Goal: Task Accomplishment & Management: Complete application form

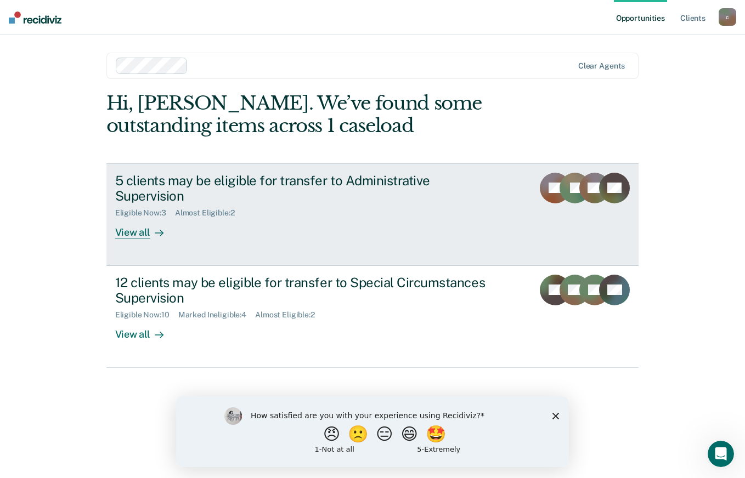
click at [144, 230] on div "View all" at bounding box center [145, 228] width 61 height 21
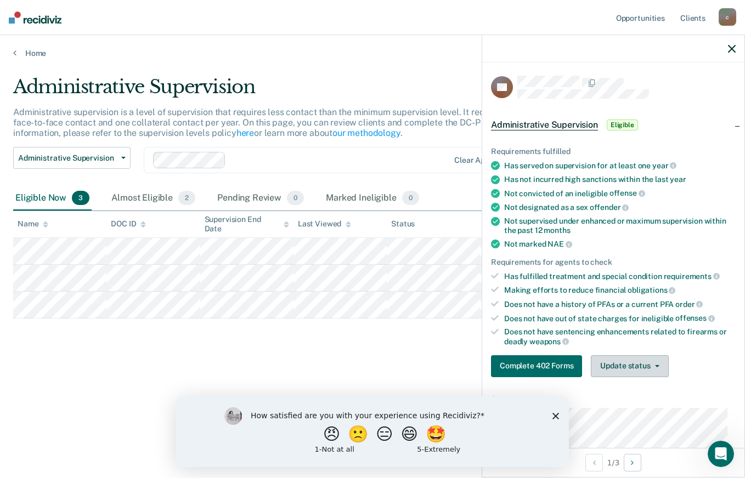
click at [653, 367] on button "Update status" at bounding box center [628, 366] width 77 height 22
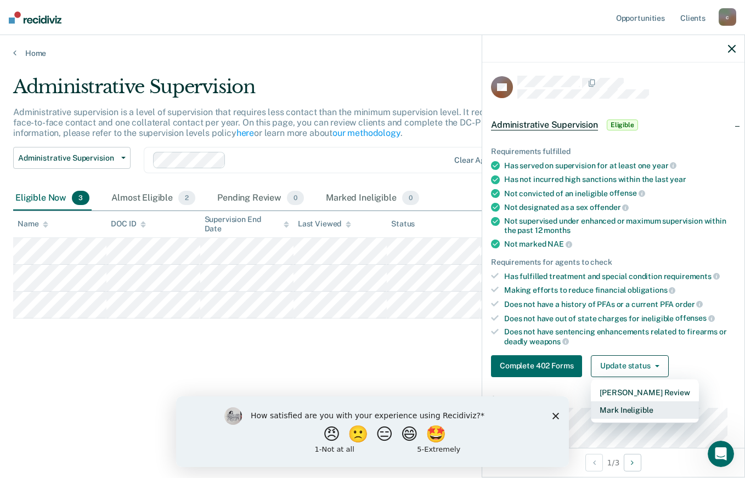
click at [630, 405] on button "Mark Ineligible" at bounding box center [643, 410] width 107 height 18
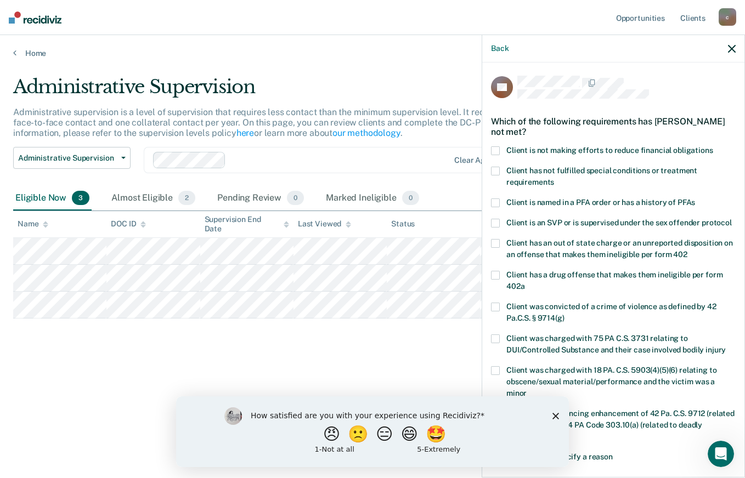
click at [498, 151] on span at bounding box center [495, 150] width 9 height 9
click at [713, 146] on input "Client is not making efforts to reduce financial obligations" at bounding box center [713, 146] width 0 height 0
click at [498, 280] on span at bounding box center [495, 275] width 9 height 9
click at [524, 282] on input "Client has a drug offense that makes them ineligible per form 402a" at bounding box center [524, 282] width 0 height 0
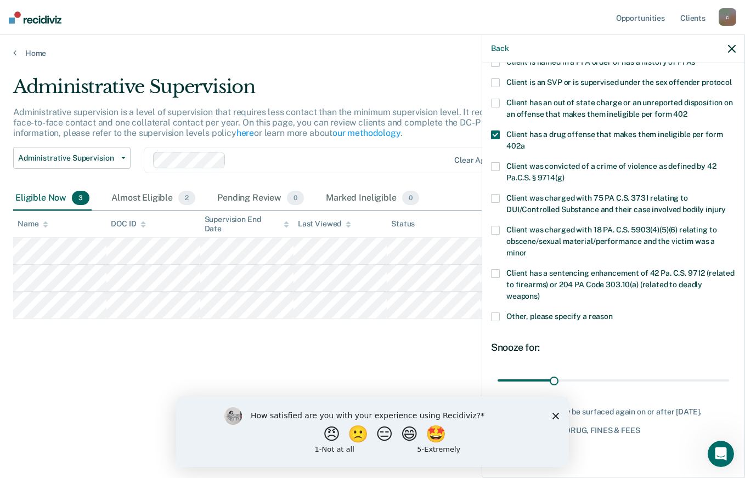
scroll to position [161, 0]
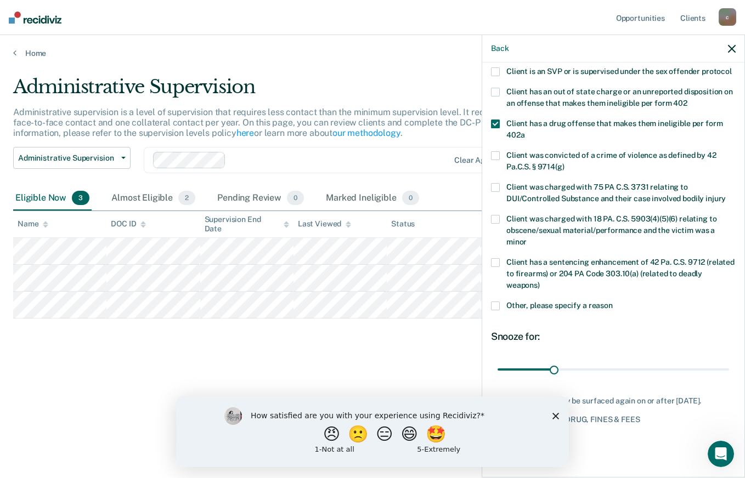
click at [557, 418] on icon "Close survey" at bounding box center [555, 415] width 7 height 7
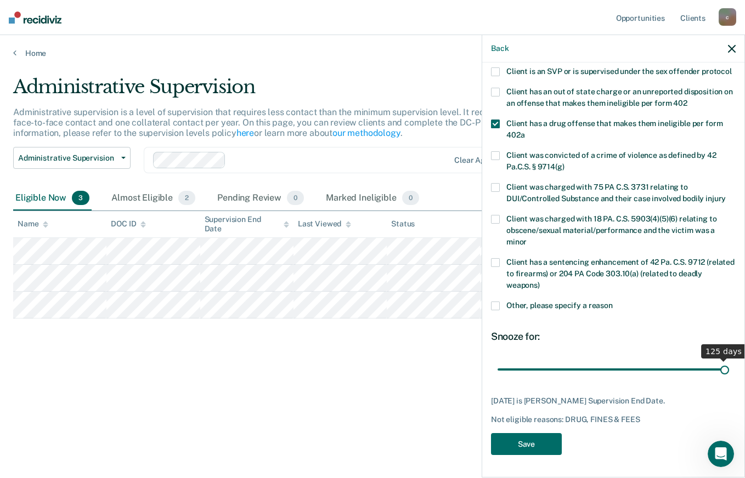
drag, startPoint x: 555, startPoint y: 371, endPoint x: 746, endPoint y: 387, distance: 191.4
click at [729, 379] on input "range" at bounding box center [612, 369] width 231 height 19
type input "125"
drag, startPoint x: 713, startPoint y: 373, endPoint x: 746, endPoint y: 393, distance: 38.2
click at [729, 379] on input "range" at bounding box center [612, 369] width 231 height 19
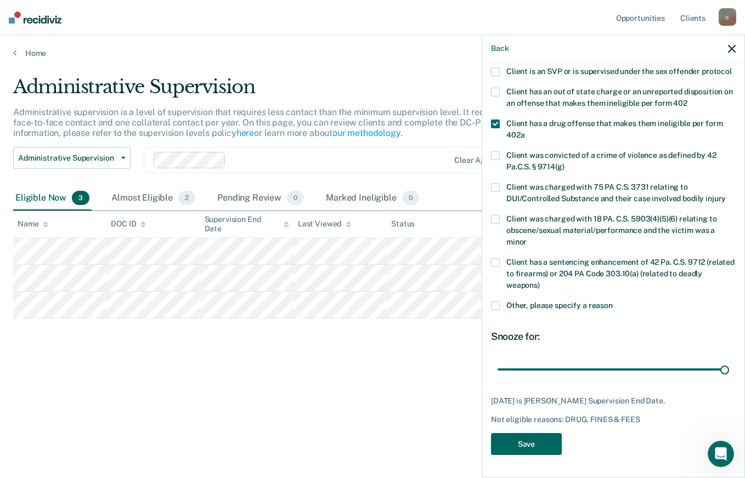
click at [532, 447] on button "Save" at bounding box center [526, 444] width 71 height 22
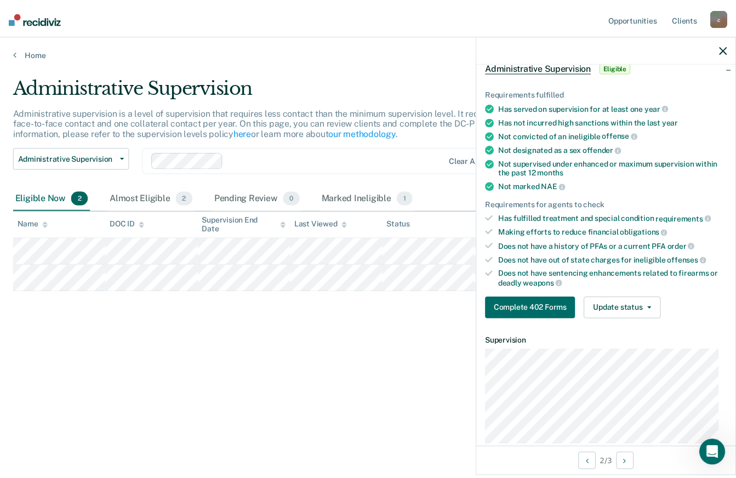
scroll to position [0, 0]
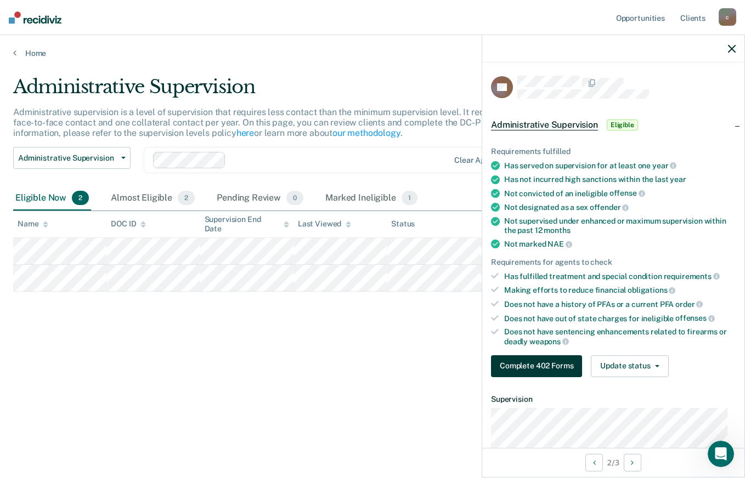
click at [544, 365] on button "Complete 402 Forms" at bounding box center [536, 366] width 91 height 22
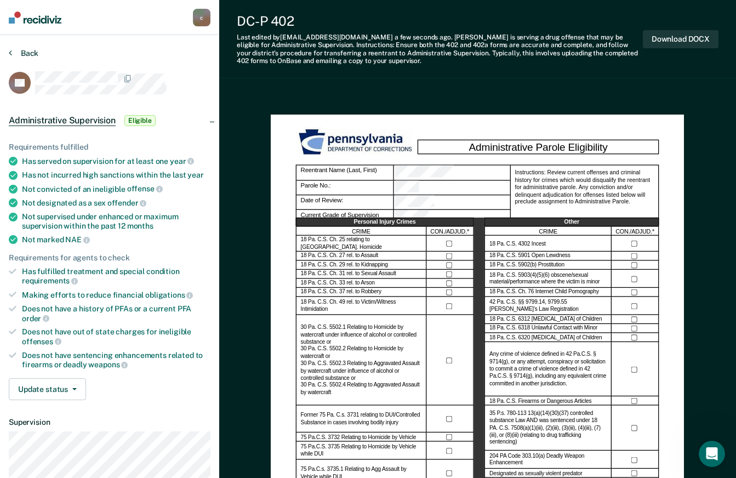
click at [26, 52] on button "Back" at bounding box center [24, 53] width 30 height 10
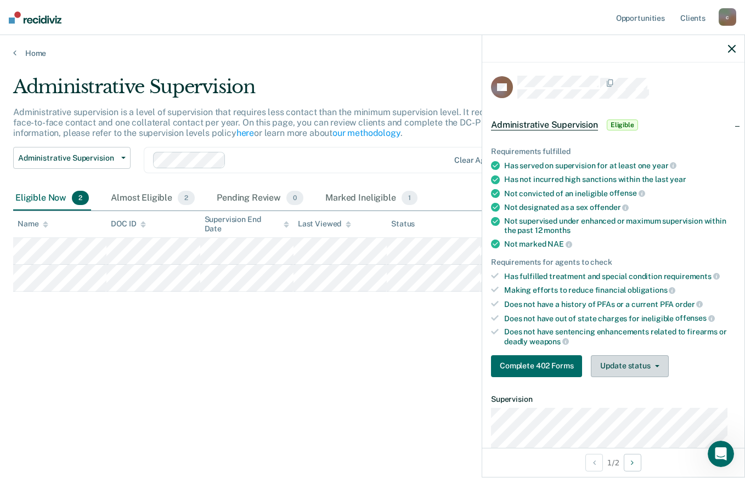
click at [640, 367] on button "Update status" at bounding box center [628, 366] width 77 height 22
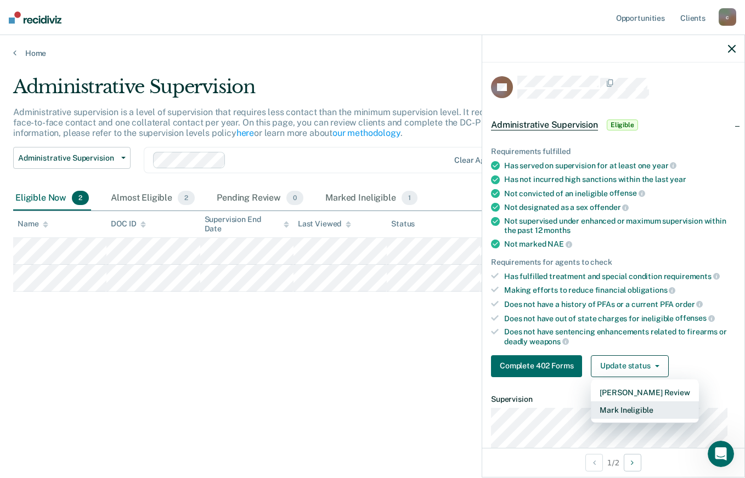
click at [649, 408] on button "Mark Ineligible" at bounding box center [643, 410] width 107 height 18
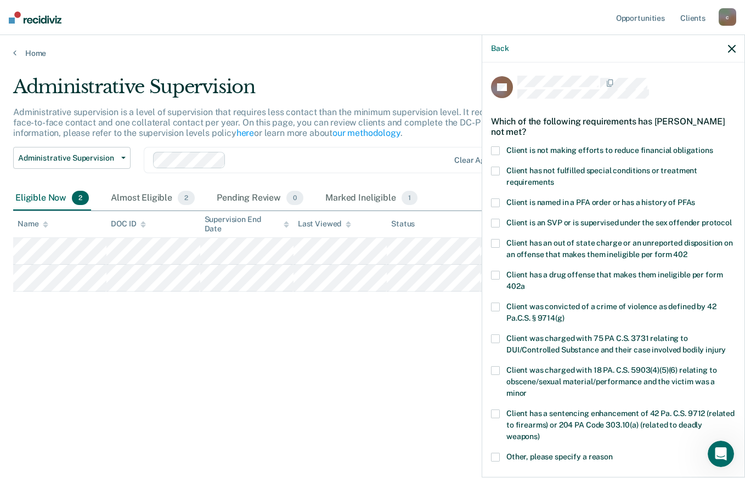
click at [498, 280] on span at bounding box center [495, 275] width 9 height 9
click at [524, 282] on input "Client has a drug offense that makes them ineligible per form 402a" at bounding box center [524, 282] width 0 height 0
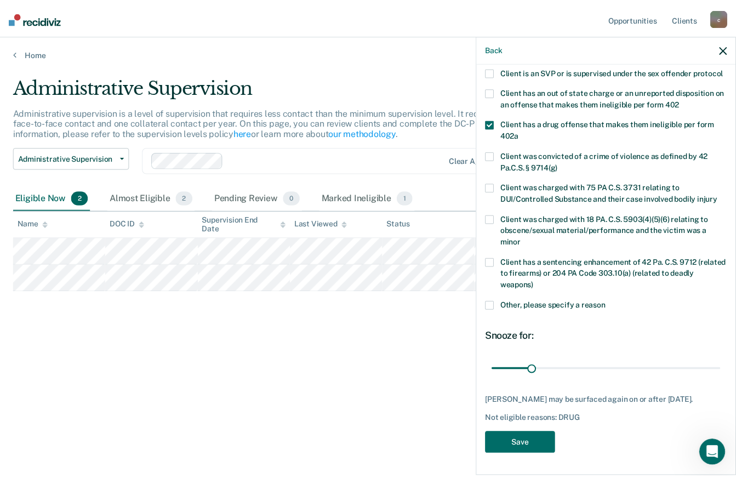
scroll to position [171, 0]
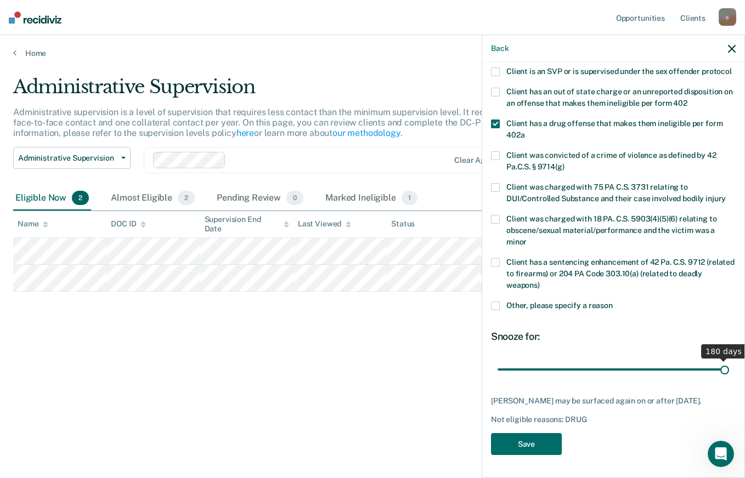
drag, startPoint x: 539, startPoint y: 359, endPoint x: 743, endPoint y: 365, distance: 204.6
type input "180"
click at [729, 365] on input "range" at bounding box center [612, 369] width 231 height 19
click at [537, 445] on button "Save" at bounding box center [526, 444] width 71 height 22
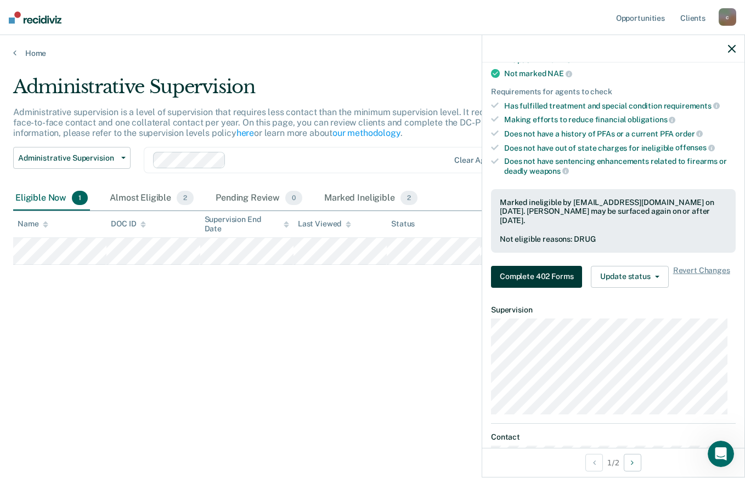
click at [541, 279] on button "Complete 402 Forms" at bounding box center [536, 277] width 91 height 22
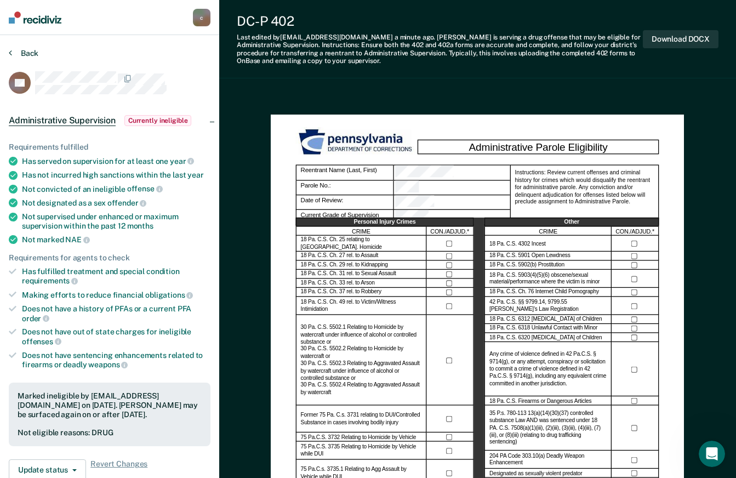
click at [26, 53] on button "Back" at bounding box center [24, 53] width 30 height 10
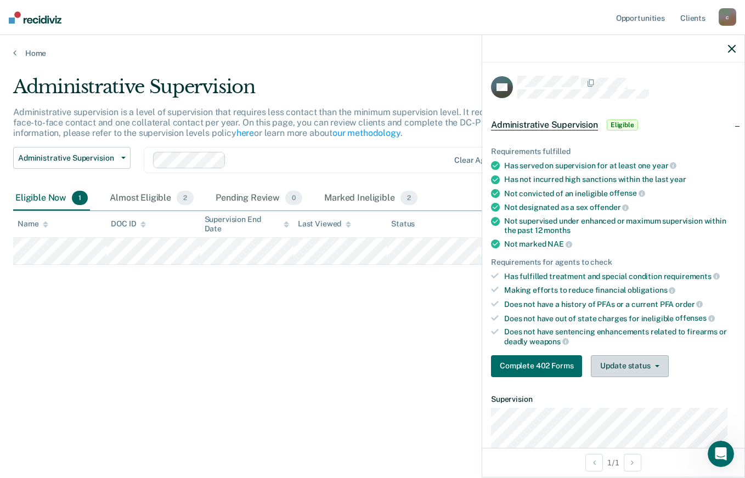
click at [617, 363] on button "Update status" at bounding box center [628, 366] width 77 height 22
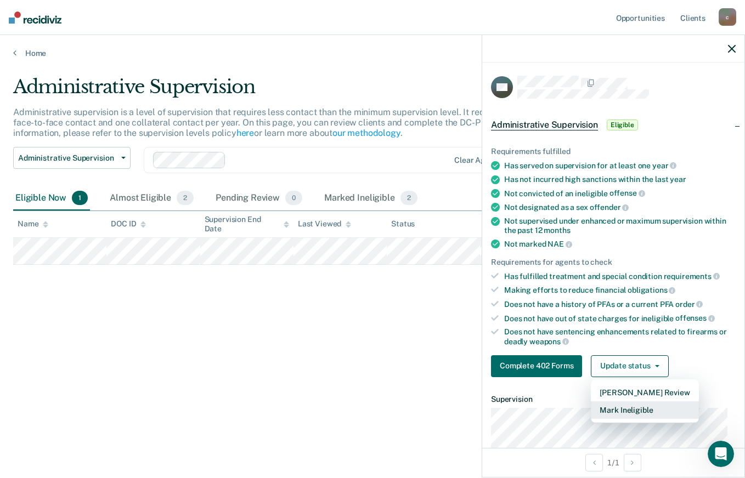
click at [630, 406] on button "Mark Ineligible" at bounding box center [643, 410] width 107 height 18
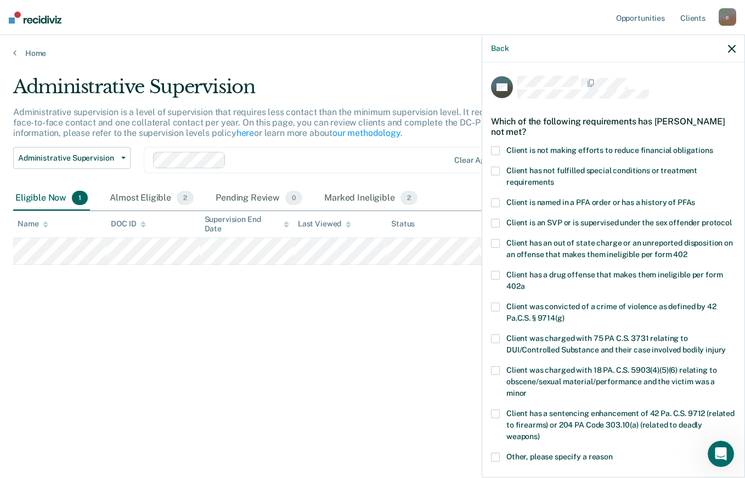
click at [498, 151] on span at bounding box center [495, 150] width 9 height 9
click at [713, 146] on input "Client is not making efforts to reduce financial obligations" at bounding box center [713, 146] width 0 height 0
click at [497, 280] on span at bounding box center [495, 275] width 9 height 9
click at [524, 282] on input "Client has a drug offense that makes them ineligible per form 402a" at bounding box center [524, 282] width 0 height 0
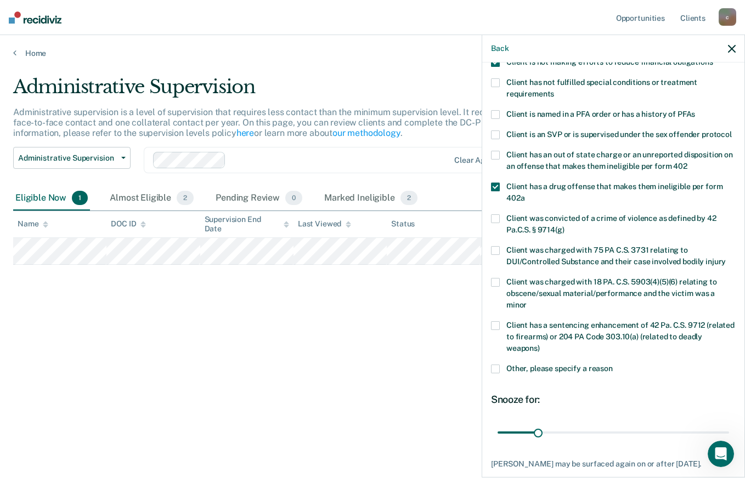
scroll to position [110, 0]
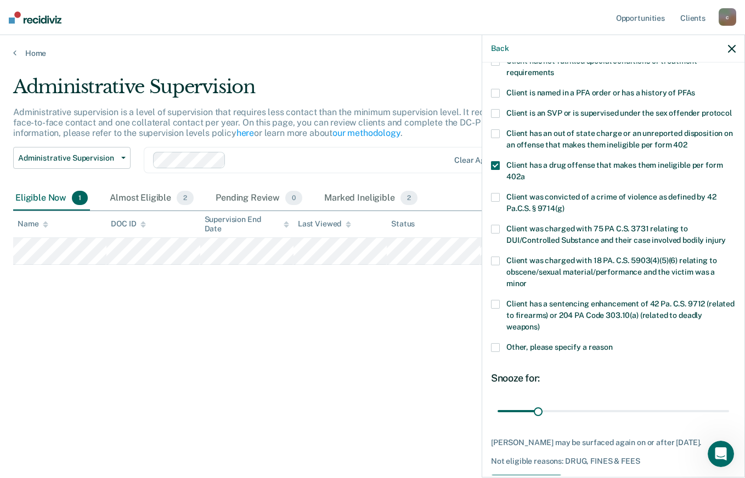
click at [492, 352] on span at bounding box center [495, 347] width 9 height 9
click at [612, 343] on input "Other, please specify a reason" at bounding box center [612, 343] width 0 height 0
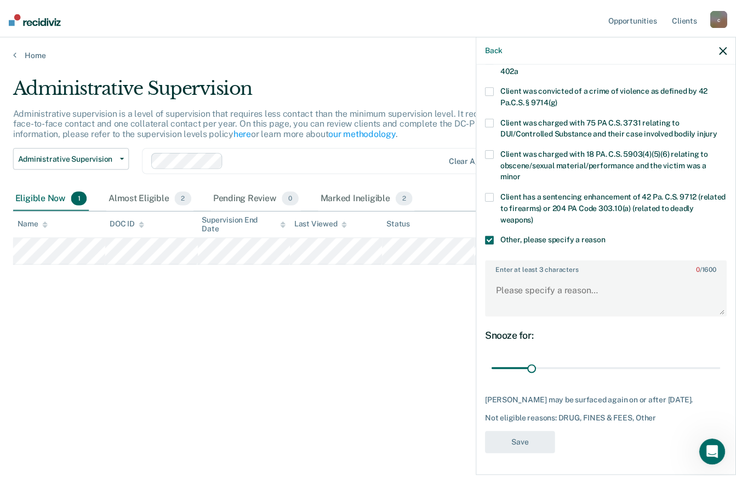
scroll to position [219, 0]
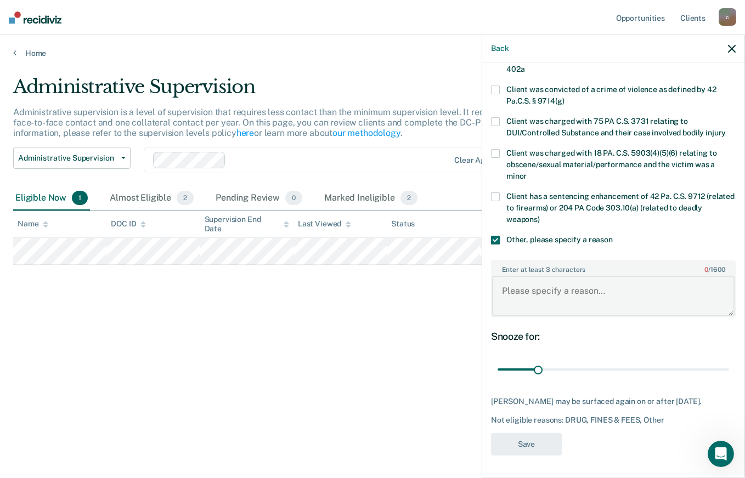
click at [567, 306] on textarea "Enter at least 3 characters 0 / 1600" at bounding box center [613, 296] width 242 height 41
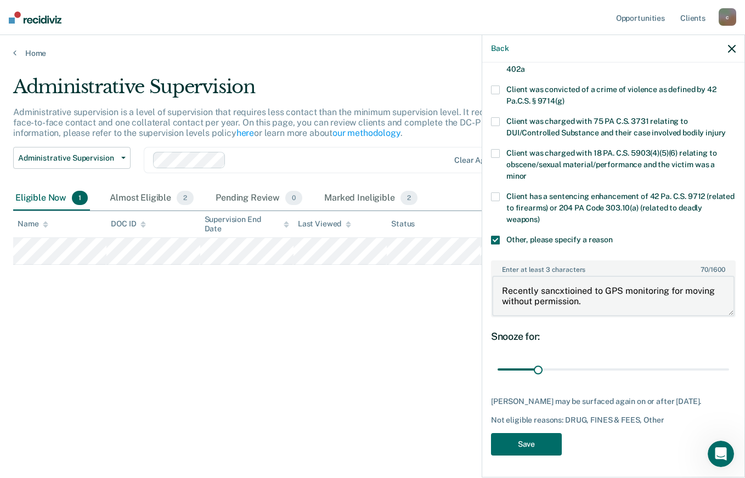
drag, startPoint x: 578, startPoint y: 299, endPoint x: 565, endPoint y: 313, distance: 19.4
drag, startPoint x: 565, startPoint y: 313, endPoint x: 565, endPoint y: 301, distance: 12.1
type textarea "Recently sanctioned to GPS monitoring for moving without permission."
drag, startPoint x: 535, startPoint y: 379, endPoint x: 742, endPoint y: 381, distance: 206.7
type input "180"
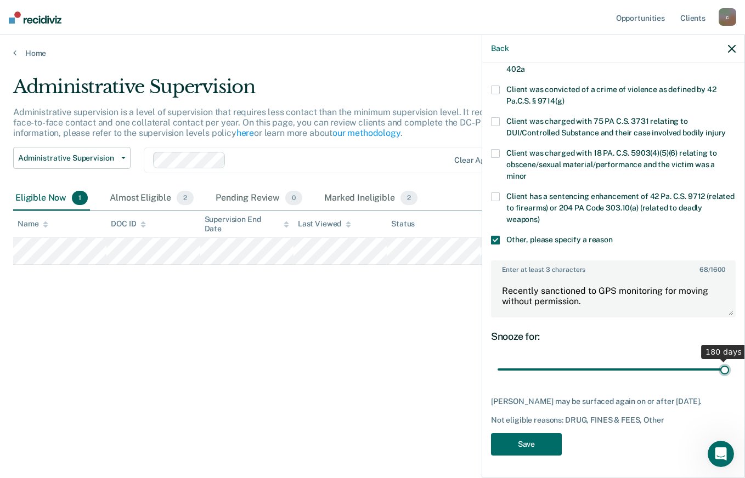
click at [729, 379] on input "range" at bounding box center [612, 369] width 231 height 19
click at [515, 448] on button "Save" at bounding box center [526, 444] width 71 height 22
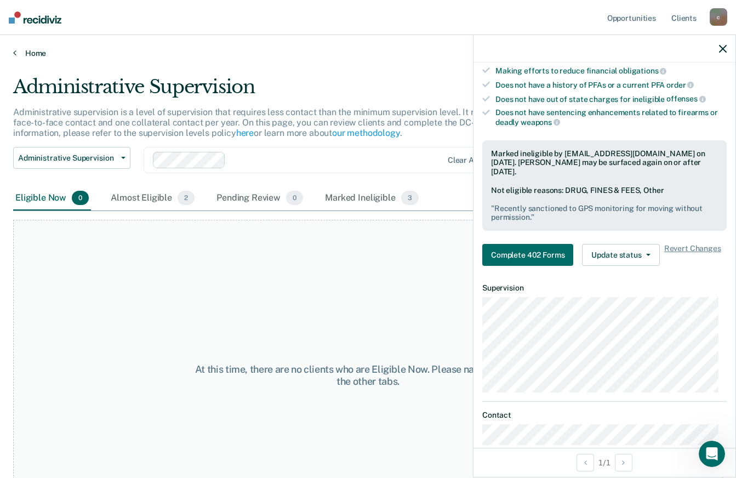
click at [30, 53] on link "Home" at bounding box center [368, 53] width 710 height 10
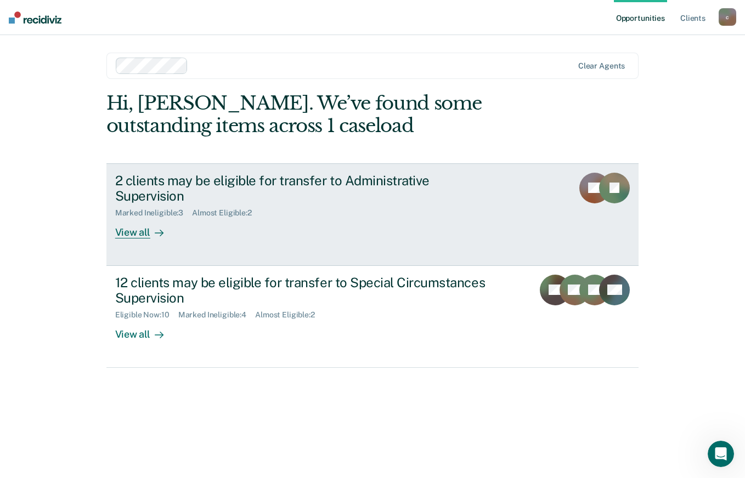
click at [147, 218] on div "View all" at bounding box center [145, 228] width 61 height 21
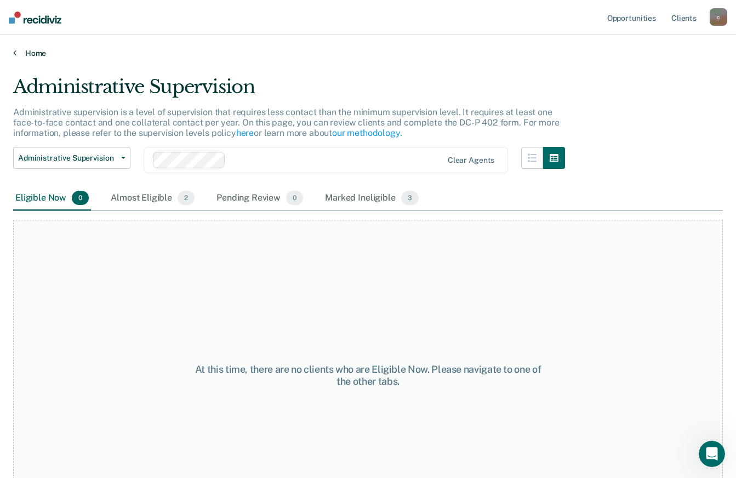
click at [38, 52] on link "Home" at bounding box center [368, 53] width 710 height 10
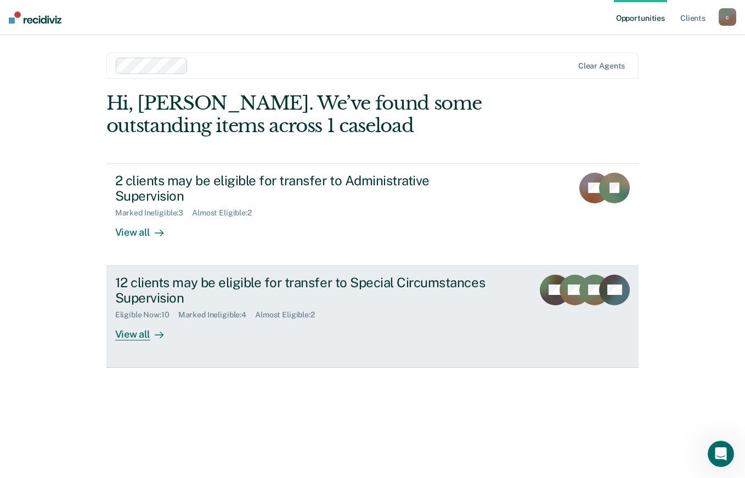
click at [175, 275] on div "12 clients may be eligible for transfer to Special Circumstances Supervision" at bounding box center [307, 291] width 385 height 32
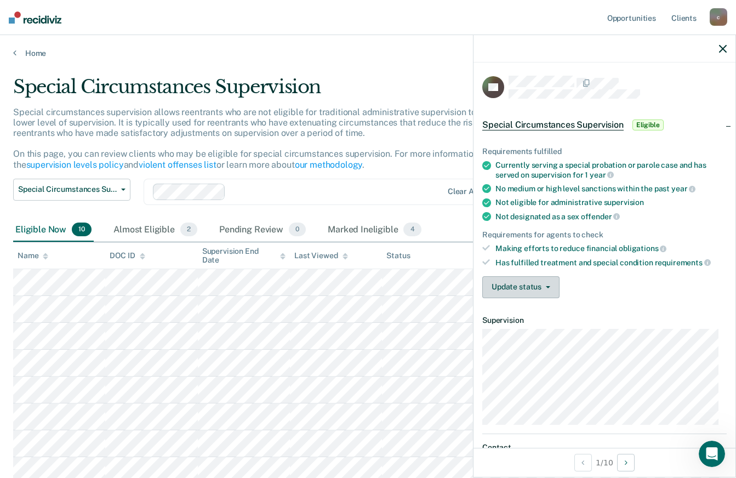
click at [526, 286] on button "Update status" at bounding box center [520, 287] width 77 height 22
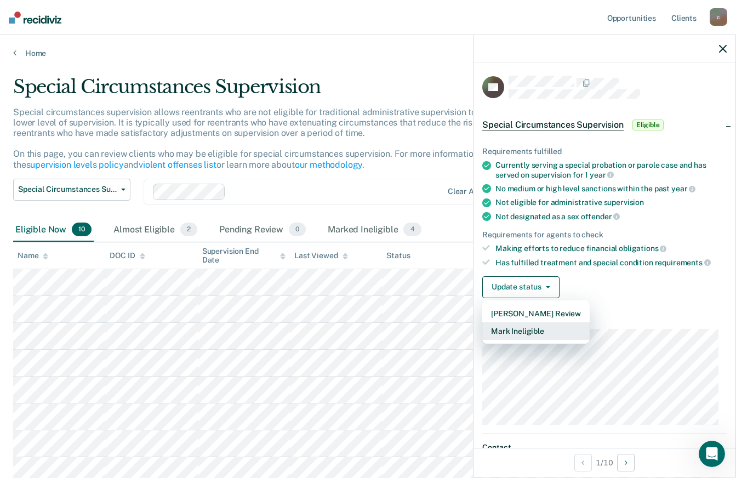
click at [527, 328] on button "Mark Ineligible" at bounding box center [535, 331] width 107 height 18
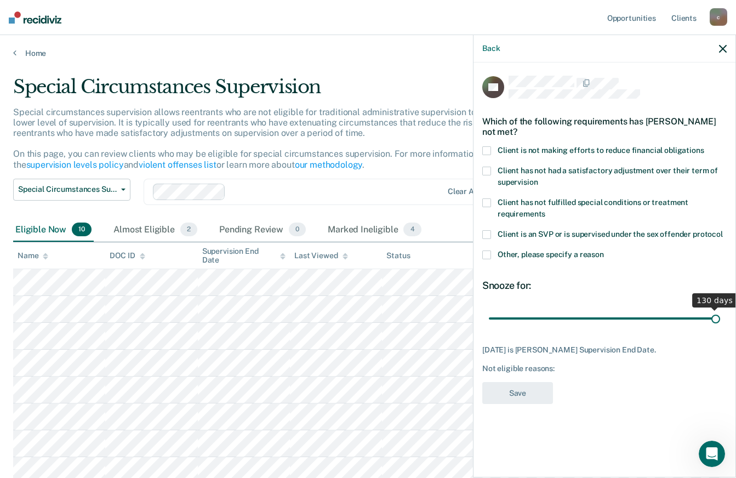
drag, startPoint x: 543, startPoint y: 317, endPoint x: 725, endPoint y: 315, distance: 182.0
type input "130"
click at [720, 315] on input "range" at bounding box center [604, 318] width 231 height 19
click at [485, 147] on span at bounding box center [486, 150] width 9 height 9
click at [705, 146] on input "Client is not making efforts to reduce financial obligations" at bounding box center [705, 146] width 0 height 0
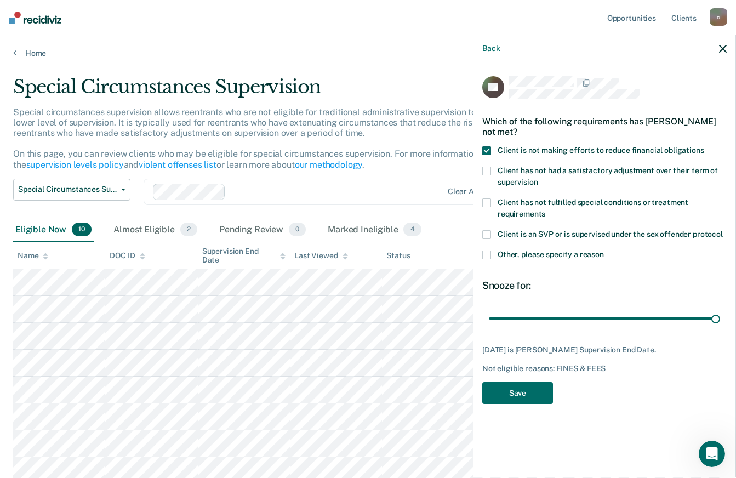
click at [488, 255] on span at bounding box center [486, 255] width 9 height 9
click at [604, 251] on input "Other, please specify a reason" at bounding box center [604, 251] width 0 height 0
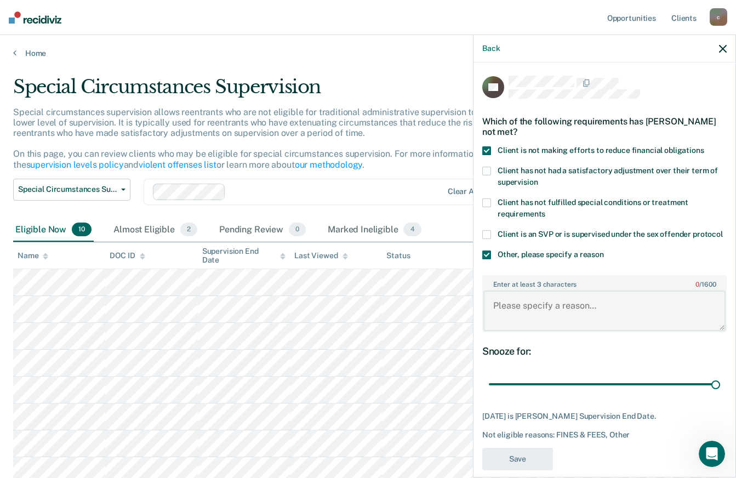
click at [520, 322] on textarea "Enter at least 3 characters 0 / 1600" at bounding box center [605, 311] width 242 height 41
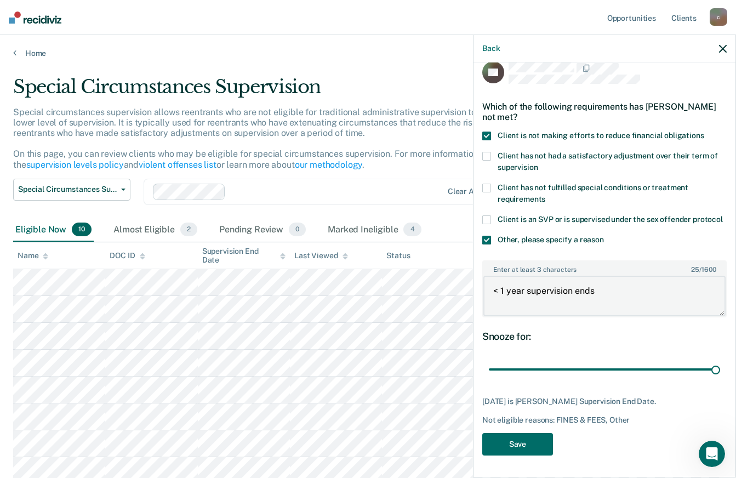
scroll to position [25, 0]
type textarea "< 1 year supervision ends"
click at [533, 441] on button "Save" at bounding box center [517, 444] width 71 height 22
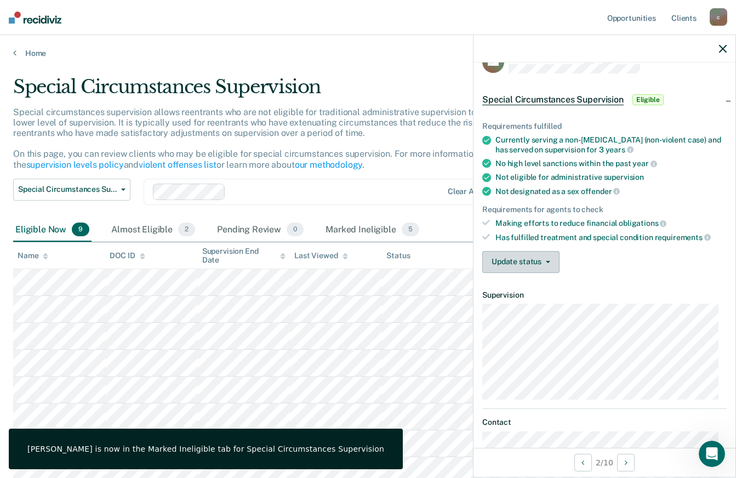
click at [546, 263] on button "Update status" at bounding box center [520, 262] width 77 height 22
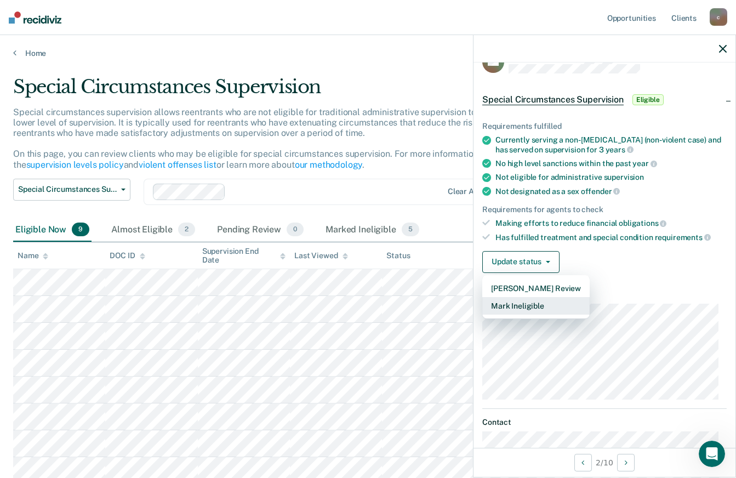
click at [545, 306] on button "Mark Ineligible" at bounding box center [535, 306] width 107 height 18
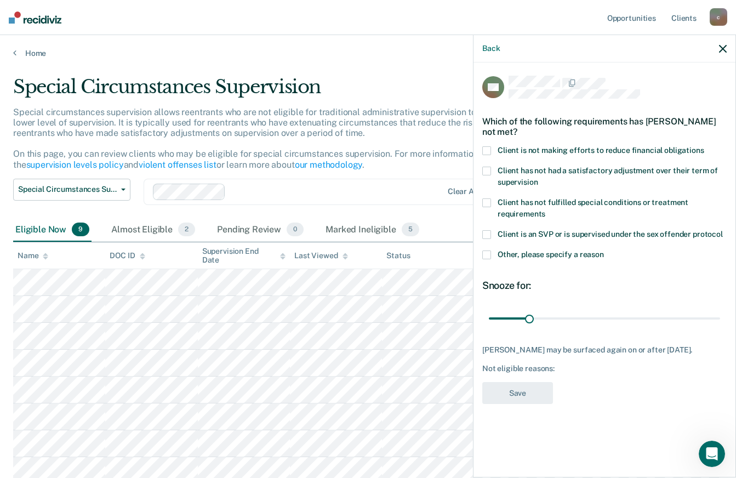
click at [489, 150] on span at bounding box center [486, 150] width 9 height 9
click at [705, 146] on input "Client is not making efforts to reduce financial obligations" at bounding box center [705, 146] width 0 height 0
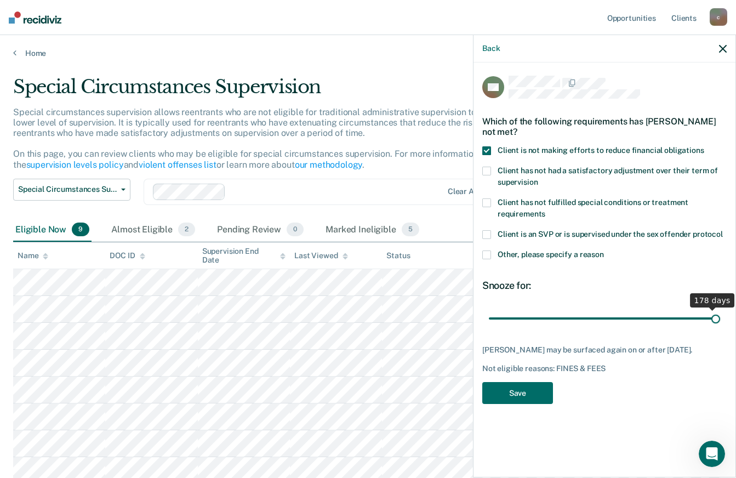
drag, startPoint x: 531, startPoint y: 316, endPoint x: 746, endPoint y: 317, distance: 214.4
type input "180"
click at [720, 317] on input "range" at bounding box center [604, 318] width 231 height 19
click at [525, 392] on button "Save" at bounding box center [517, 393] width 71 height 22
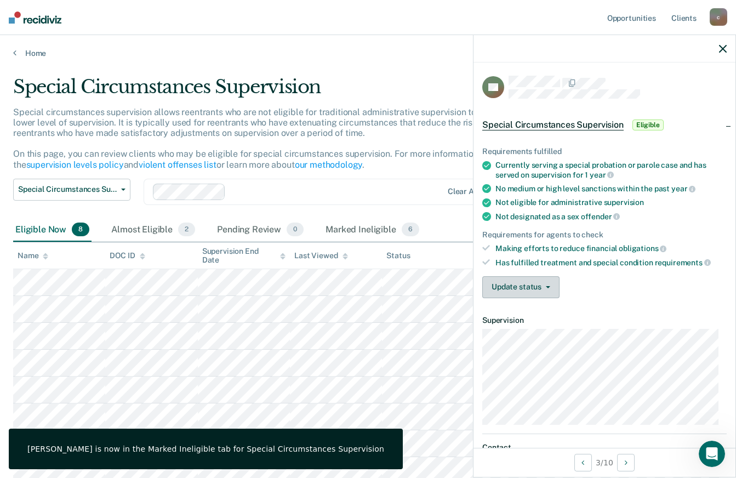
click at [548, 284] on button "Update status" at bounding box center [520, 287] width 77 height 22
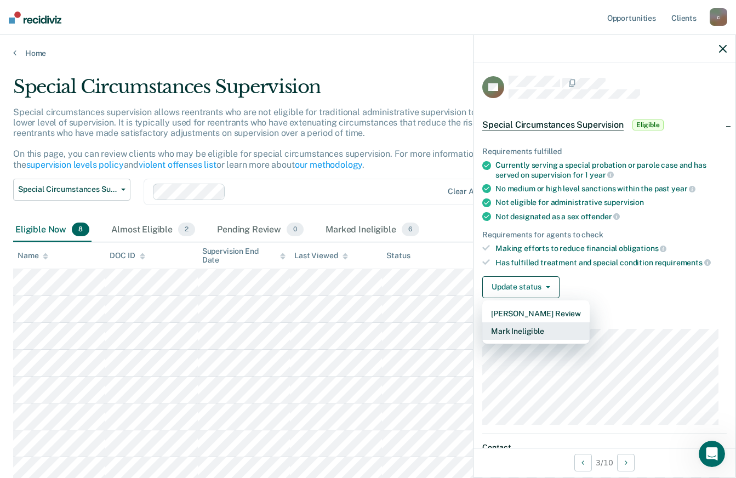
click at [532, 338] on button "Mark Ineligible" at bounding box center [535, 331] width 107 height 18
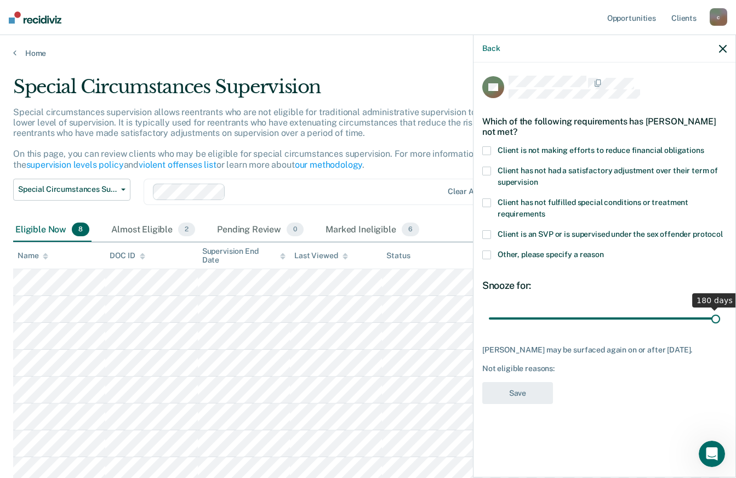
drag, startPoint x: 531, startPoint y: 320, endPoint x: 739, endPoint y: 324, distance: 208.4
type input "180"
click at [720, 324] on input "range" at bounding box center [604, 318] width 231 height 19
click at [488, 255] on span at bounding box center [486, 255] width 9 height 9
click at [604, 251] on input "Other, please specify a reason" at bounding box center [604, 251] width 0 height 0
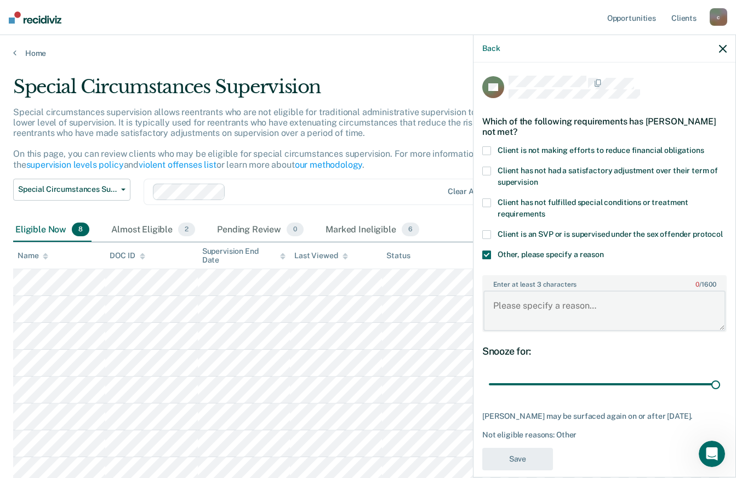
click at [558, 321] on textarea "Enter at least 3 characters 0 / 1600" at bounding box center [605, 311] width 242 height 41
drag, startPoint x: 592, startPoint y: 333, endPoint x: 598, endPoint y: 325, distance: 10.2
click at [595, 328] on textarea "< 1 year left of supervison." at bounding box center [605, 311] width 242 height 41
click at [660, 331] on textarea "< 1 year left of supervison." at bounding box center [605, 311] width 242 height 41
type textarea "< 1 year left of supervision."
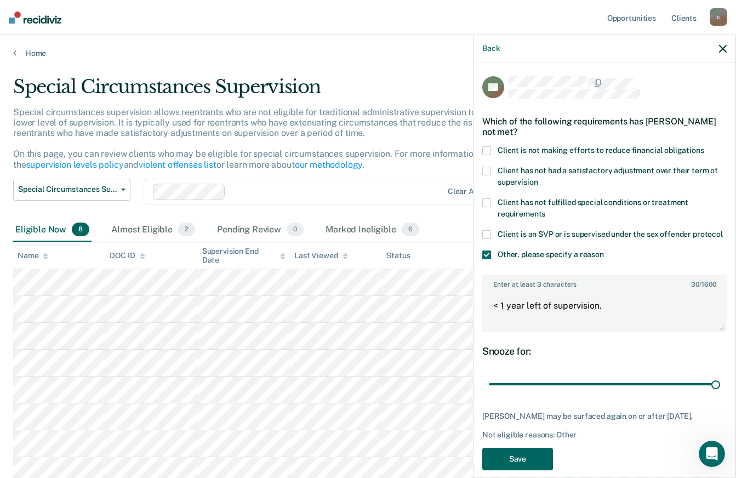
click at [517, 465] on button "Save" at bounding box center [517, 459] width 71 height 22
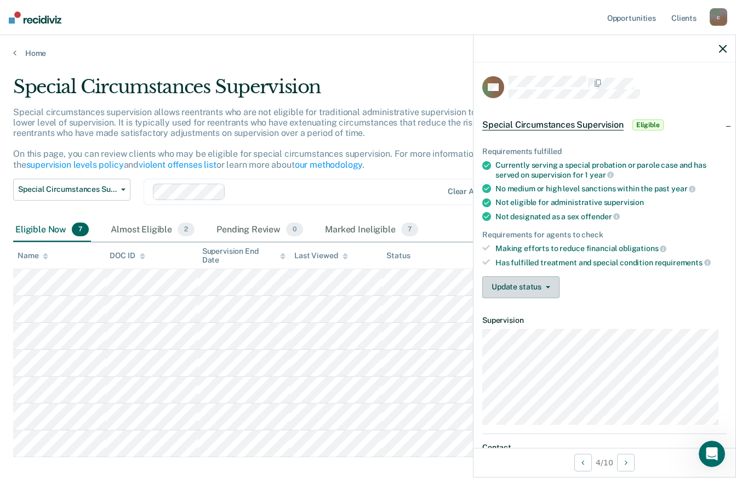
click at [535, 282] on button "Update status" at bounding box center [520, 287] width 77 height 22
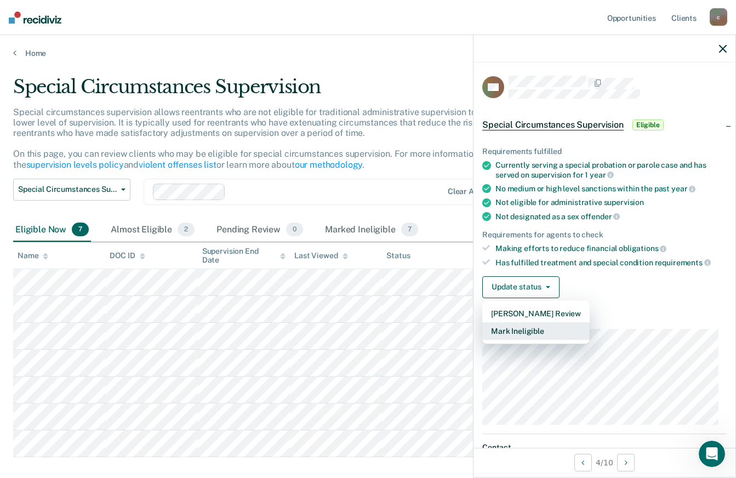
click at [542, 325] on button "Mark Ineligible" at bounding box center [535, 331] width 107 height 18
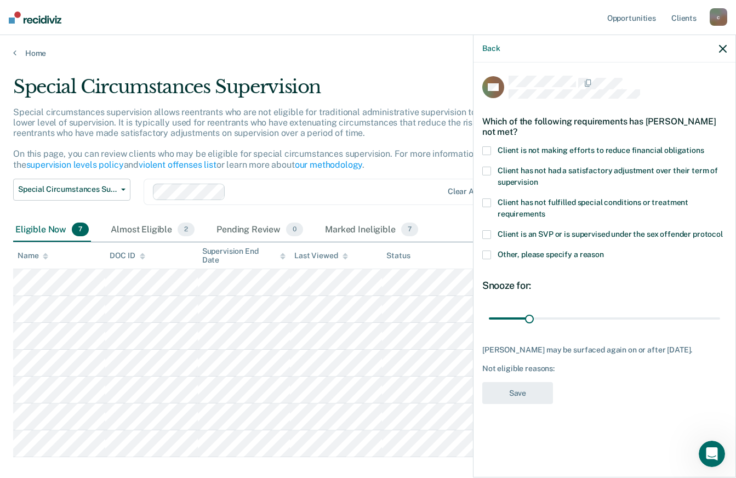
click at [486, 150] on span at bounding box center [486, 150] width 9 height 9
click at [705, 146] on input "Client is not making efforts to reduce financial obligations" at bounding box center [705, 146] width 0 height 0
click at [491, 169] on span at bounding box center [486, 171] width 9 height 9
click at [538, 178] on input "Client has not had a satisfactory adjustment over their term of supervision" at bounding box center [538, 178] width 0 height 0
click at [491, 198] on span at bounding box center [486, 202] width 9 height 9
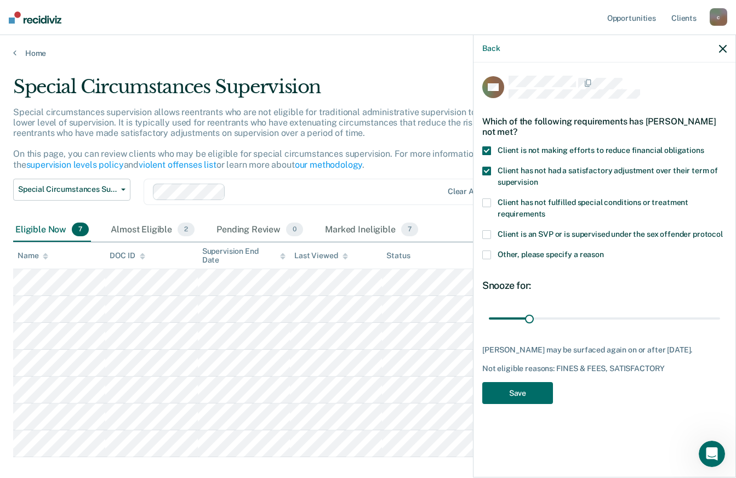
click at [546, 210] on input "Client has not fulfilled special conditions or treatment requirements" at bounding box center [546, 210] width 0 height 0
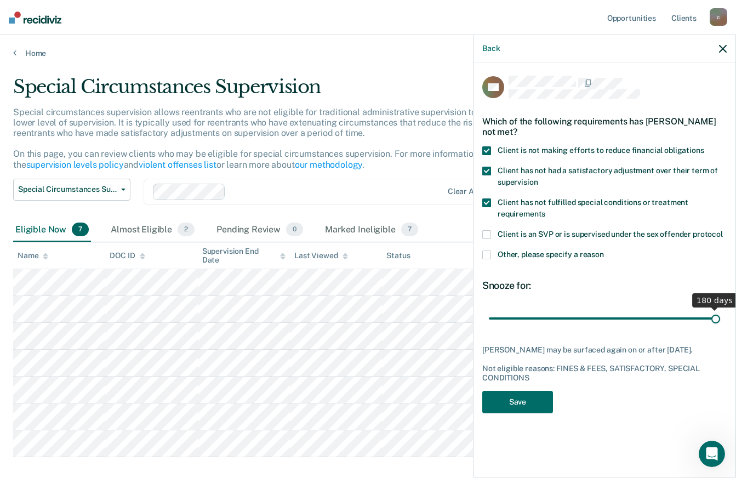
drag, startPoint x: 530, startPoint y: 319, endPoint x: 729, endPoint y: 320, distance: 198.5
type input "180"
click at [720, 320] on input "range" at bounding box center [604, 318] width 231 height 19
click at [514, 401] on button "Save" at bounding box center [517, 402] width 71 height 22
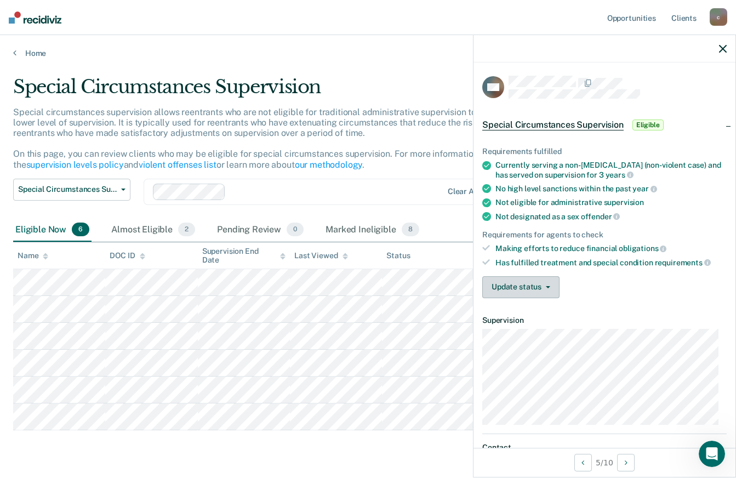
click at [528, 282] on button "Update status" at bounding box center [520, 287] width 77 height 22
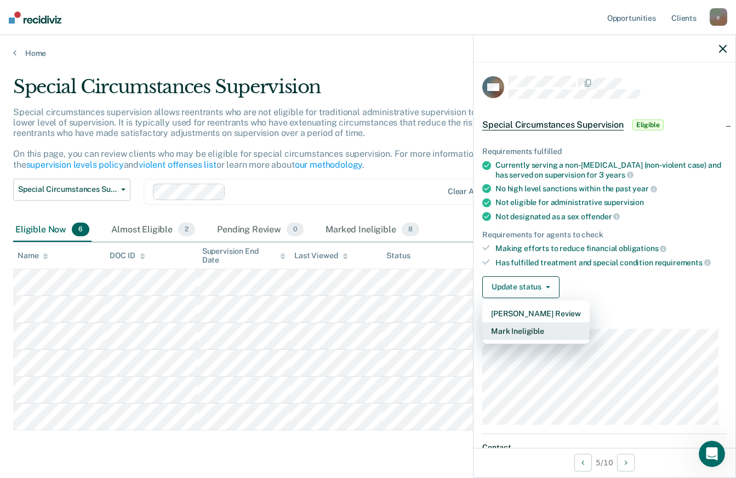
click at [532, 328] on button "Mark Ineligible" at bounding box center [535, 331] width 107 height 18
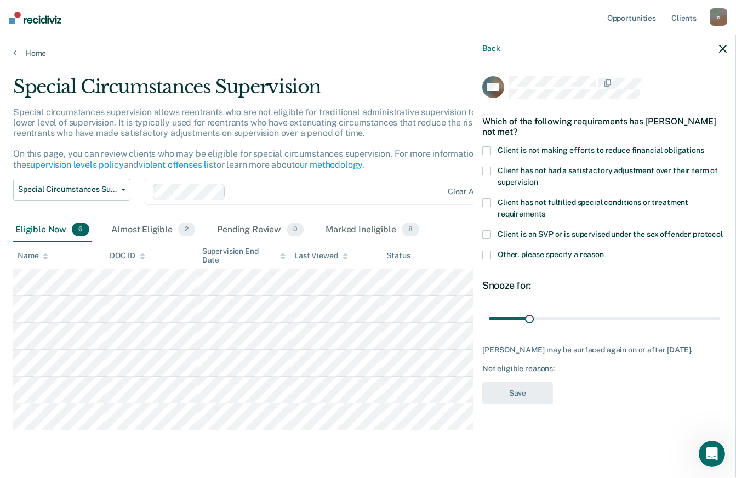
click at [487, 152] on span at bounding box center [486, 150] width 9 height 9
click at [705, 146] on input "Client is not making efforts to reduce financial obligations" at bounding box center [705, 146] width 0 height 0
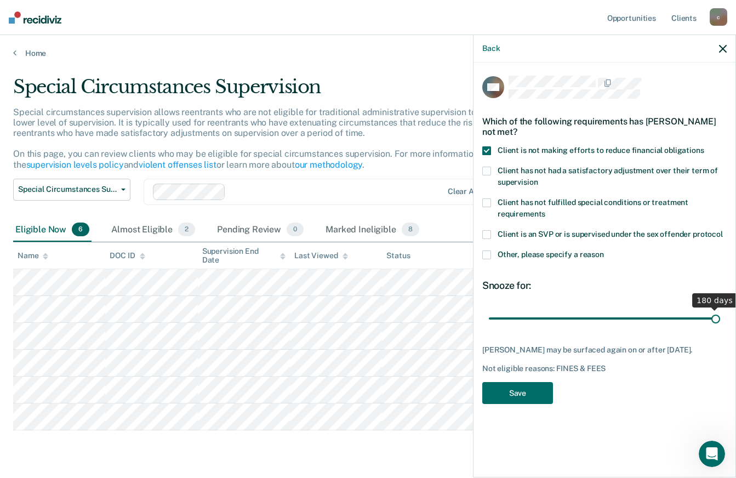
drag, startPoint x: 533, startPoint y: 319, endPoint x: 746, endPoint y: 326, distance: 212.3
type input "180"
click at [720, 326] on input "range" at bounding box center [604, 318] width 231 height 19
click at [522, 393] on button "Save" at bounding box center [517, 393] width 71 height 22
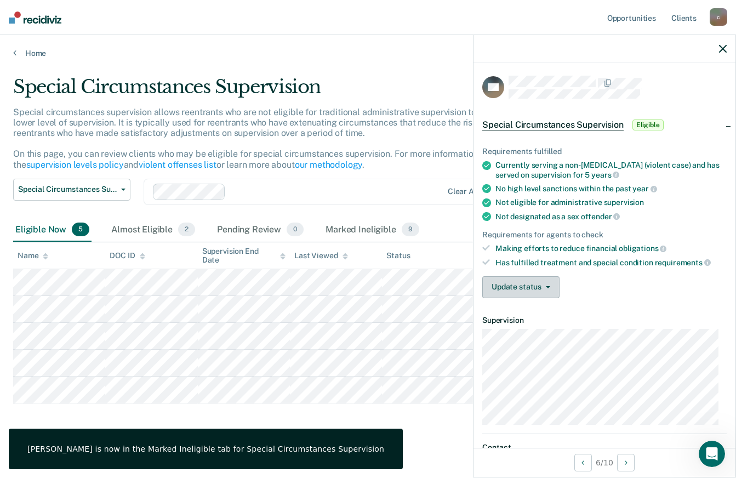
click at [533, 282] on button "Update status" at bounding box center [520, 287] width 77 height 22
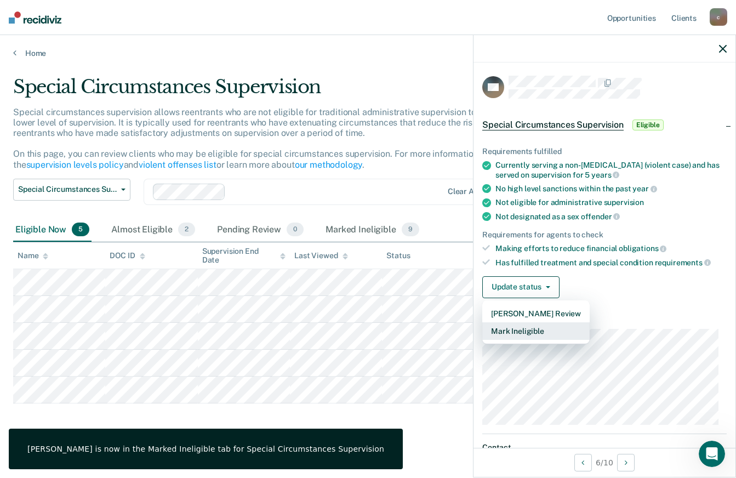
click at [541, 335] on button "Mark Ineligible" at bounding box center [535, 331] width 107 height 18
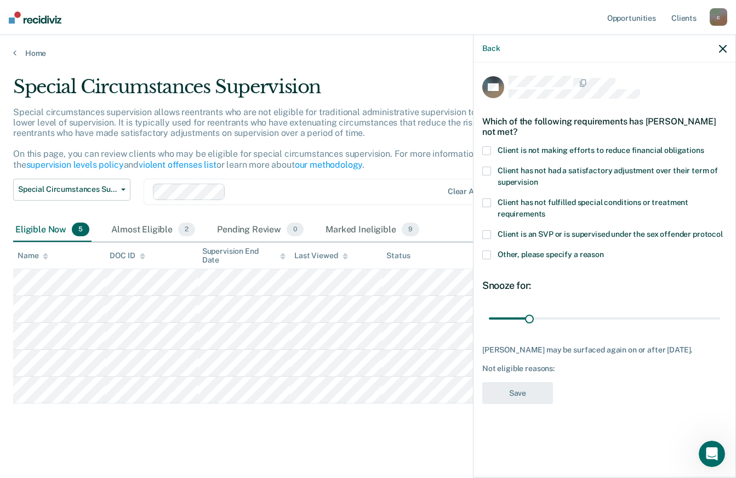
click at [487, 152] on span at bounding box center [486, 150] width 9 height 9
click at [705, 146] on input "Client is not making efforts to reduce financial obligations" at bounding box center [705, 146] width 0 height 0
click at [529, 323] on input "range" at bounding box center [604, 318] width 231 height 19
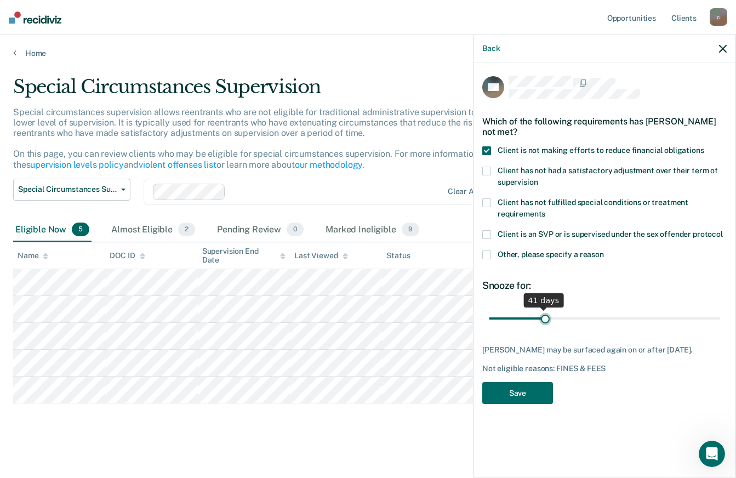
click at [546, 325] on input "range" at bounding box center [604, 318] width 231 height 19
drag, startPoint x: 542, startPoint y: 316, endPoint x: 742, endPoint y: 325, distance: 200.3
type input "180"
click at [720, 325] on input "range" at bounding box center [604, 318] width 231 height 19
click at [521, 391] on button "Save" at bounding box center [517, 393] width 71 height 22
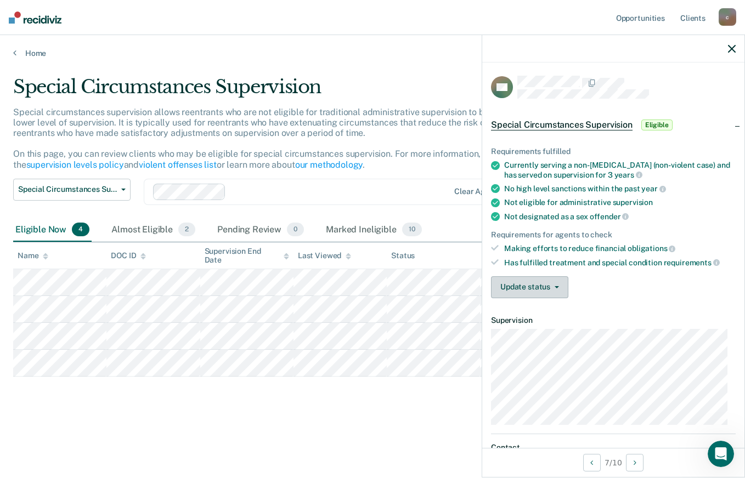
click at [545, 283] on button "Update status" at bounding box center [529, 287] width 77 height 22
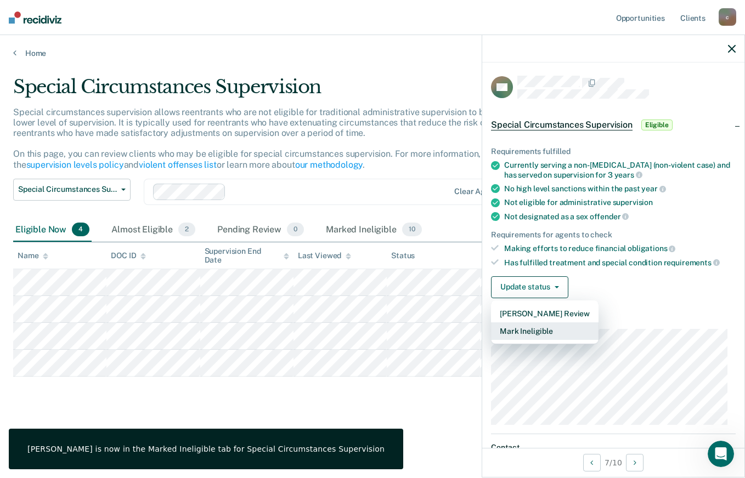
click at [537, 330] on button "Mark Ineligible" at bounding box center [544, 331] width 107 height 18
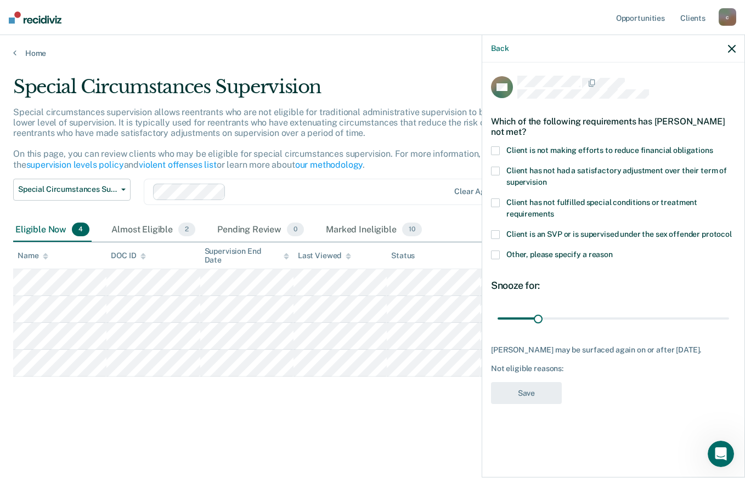
click at [495, 149] on span at bounding box center [495, 150] width 9 height 9
click at [713, 146] on input "Client is not making efforts to reduce financial obligations" at bounding box center [713, 146] width 0 height 0
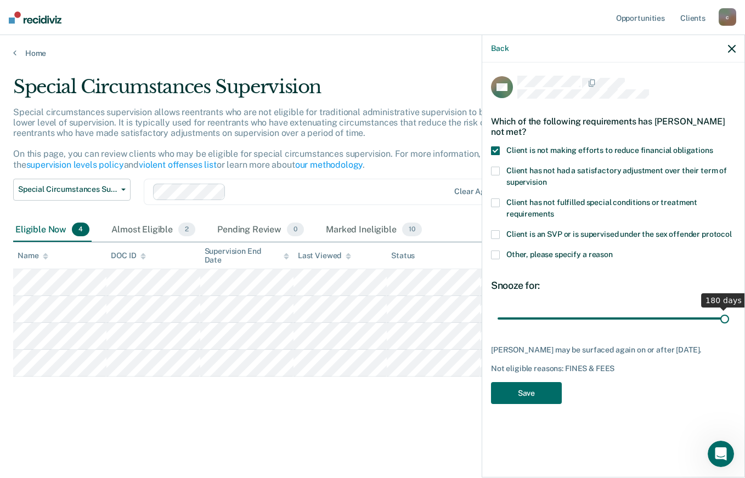
drag, startPoint x: 536, startPoint y: 315, endPoint x: 746, endPoint y: 323, distance: 210.1
type input "180"
click at [729, 323] on input "range" at bounding box center [612, 318] width 231 height 19
click at [539, 387] on button "Save" at bounding box center [526, 393] width 71 height 22
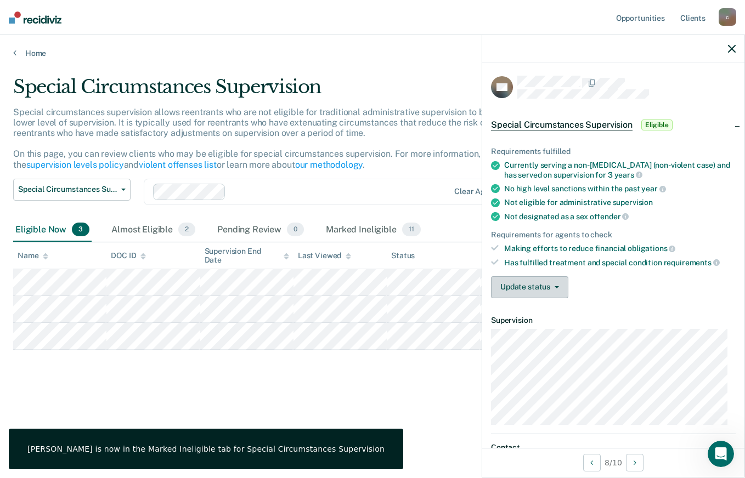
click at [541, 294] on button "Update status" at bounding box center [529, 287] width 77 height 22
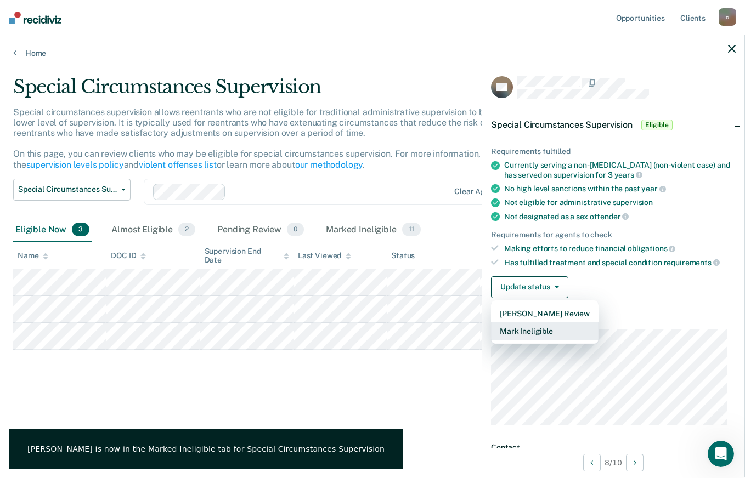
click at [536, 332] on button "Mark Ineligible" at bounding box center [544, 331] width 107 height 18
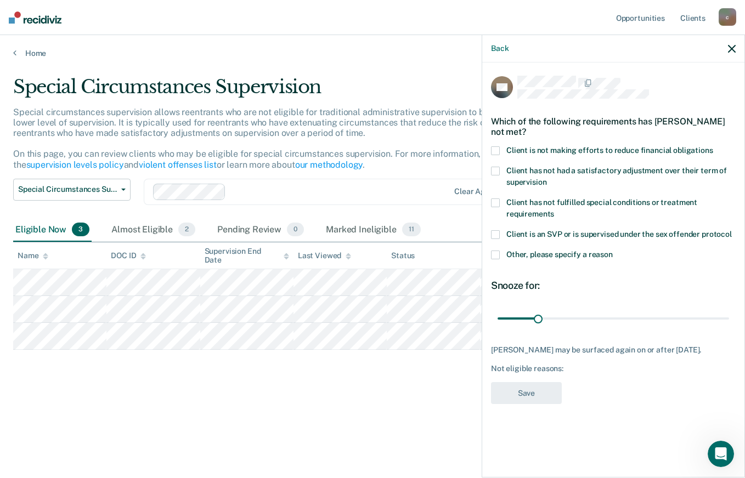
click at [492, 147] on span at bounding box center [495, 150] width 9 height 9
click at [713, 146] on input "Client is not making efforts to reduce financial obligations" at bounding box center [713, 146] width 0 height 0
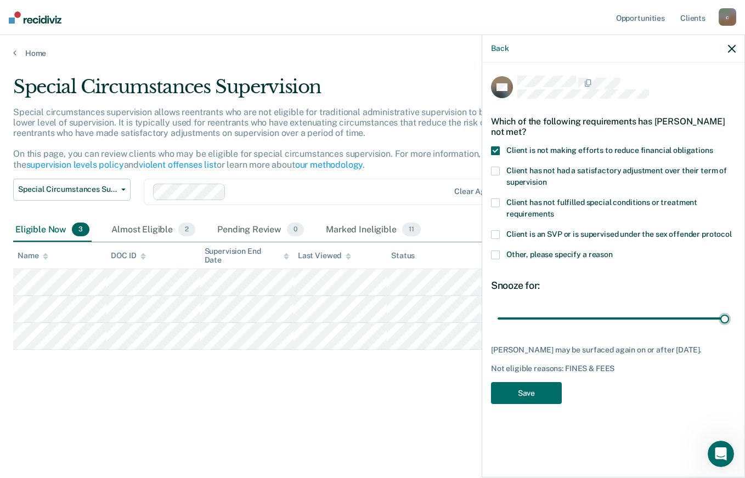
drag, startPoint x: 538, startPoint y: 320, endPoint x: 744, endPoint y: 340, distance: 206.5
type input "180"
click at [729, 328] on input "range" at bounding box center [612, 318] width 231 height 19
click at [493, 254] on span at bounding box center [495, 255] width 9 height 9
click at [612, 251] on input "Other, please specify a reason" at bounding box center [612, 251] width 0 height 0
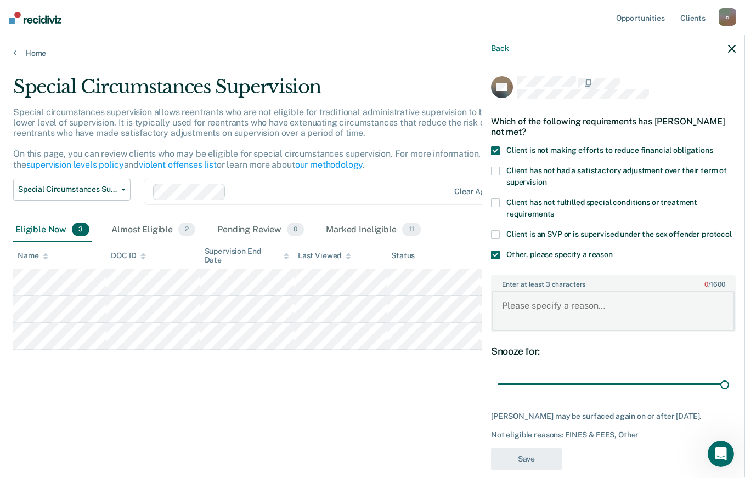
click at [519, 303] on textarea "Enter at least 3 characters 0 / 1600" at bounding box center [613, 311] width 242 height 41
type textarea "named in PFA'S"
click at [528, 463] on button "Save" at bounding box center [526, 459] width 71 height 22
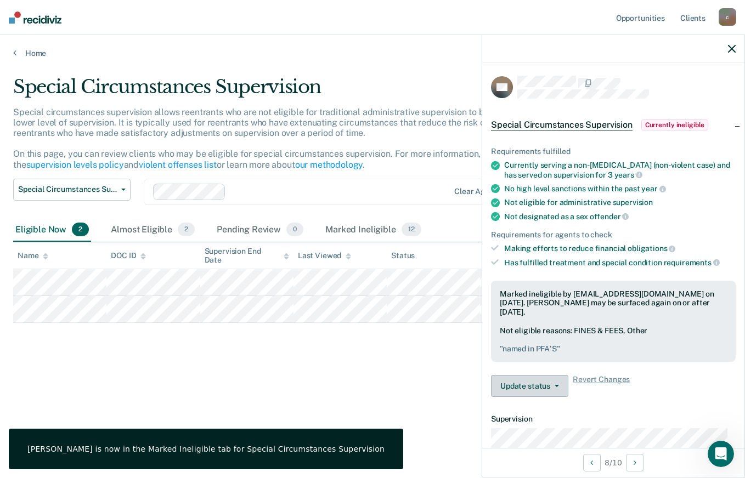
click at [550, 382] on button "Update status" at bounding box center [529, 386] width 77 height 22
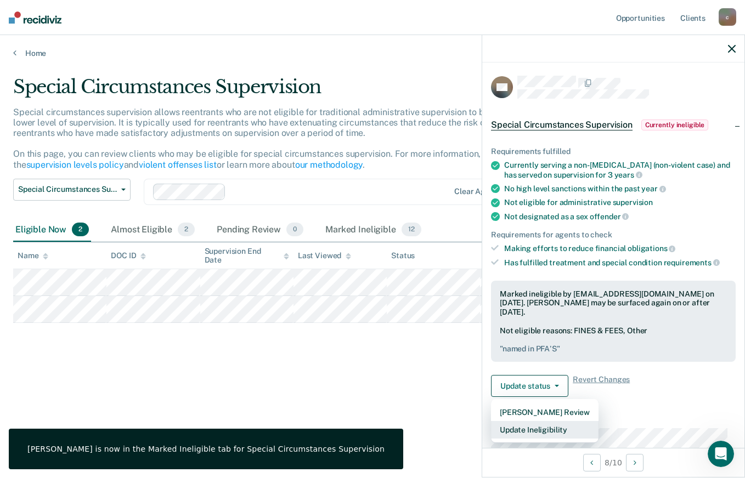
click at [544, 426] on button "Update Ineligibility" at bounding box center [544, 430] width 107 height 18
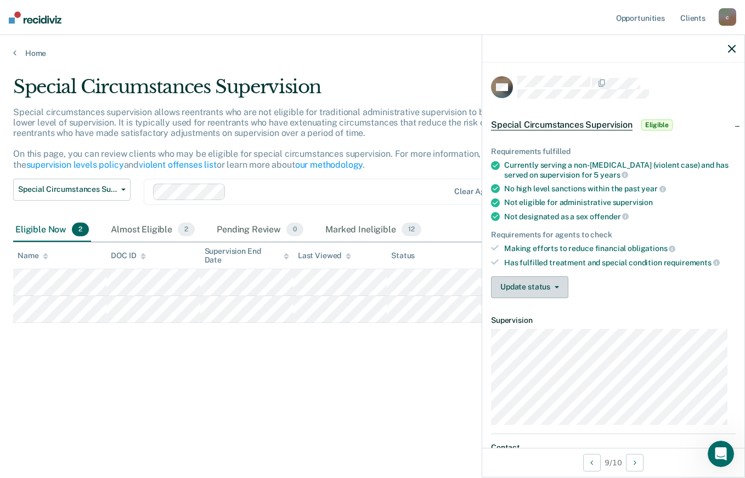
click at [558, 280] on button "Update status" at bounding box center [529, 287] width 77 height 22
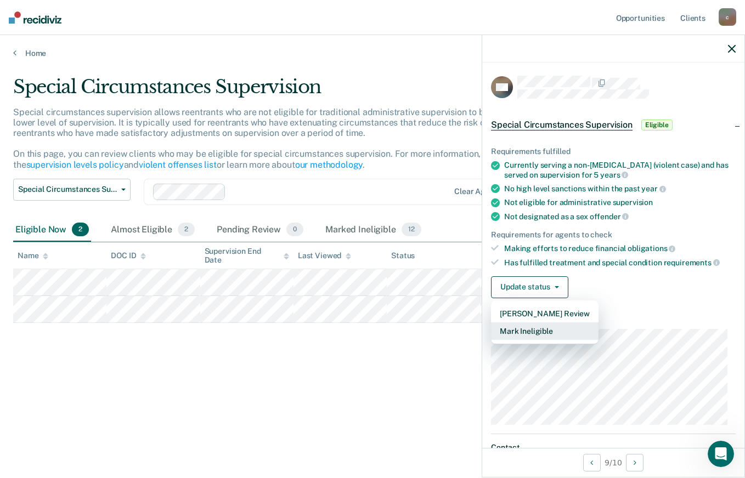
click at [539, 333] on button "Mark Ineligible" at bounding box center [544, 331] width 107 height 18
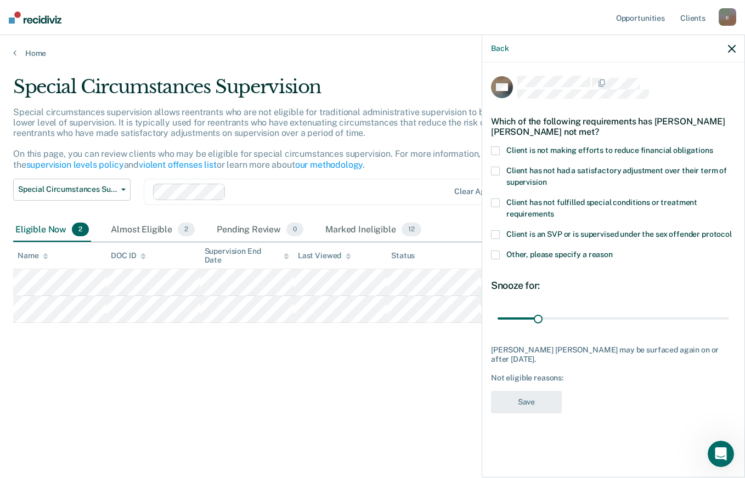
click at [492, 149] on span at bounding box center [495, 150] width 9 height 9
click at [713, 146] on input "Client is not making efforts to reduce financial obligations" at bounding box center [713, 146] width 0 height 0
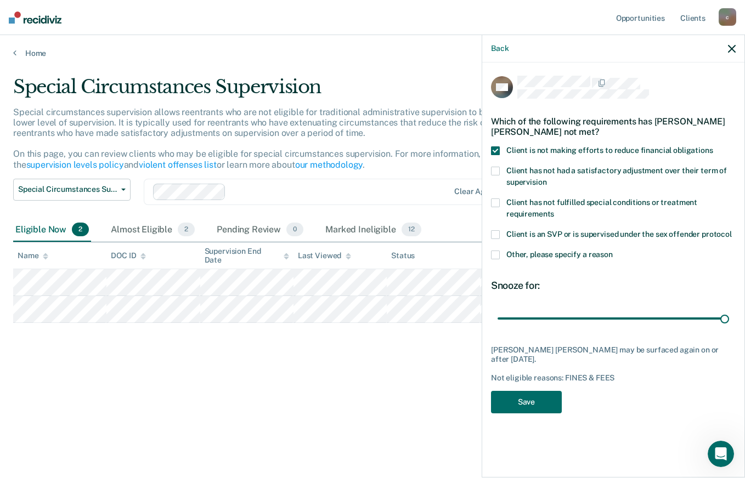
drag, startPoint x: 535, startPoint y: 320, endPoint x: 744, endPoint y: 332, distance: 209.2
type input "180"
click at [729, 328] on input "range" at bounding box center [612, 318] width 231 height 19
click at [530, 392] on button "Save" at bounding box center [526, 402] width 71 height 22
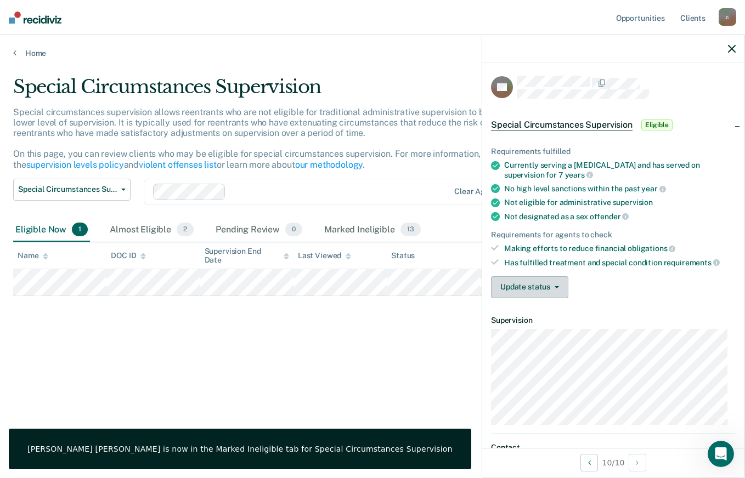
click at [555, 286] on icon "button" at bounding box center [556, 287] width 4 height 2
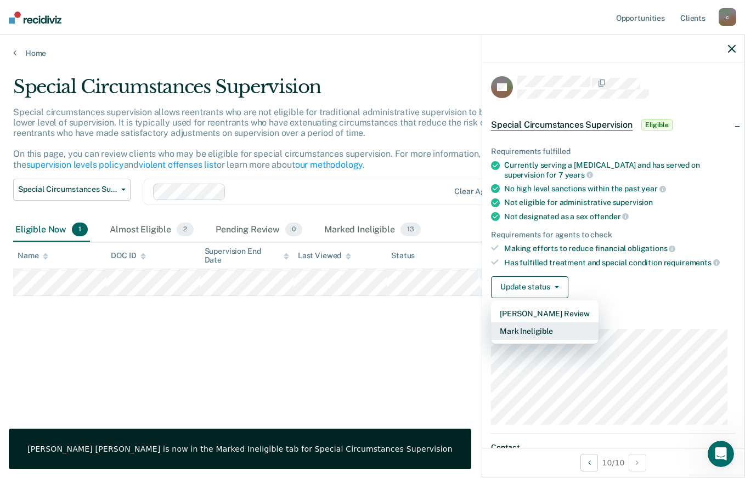
click at [541, 329] on button "Mark Ineligible" at bounding box center [544, 331] width 107 height 18
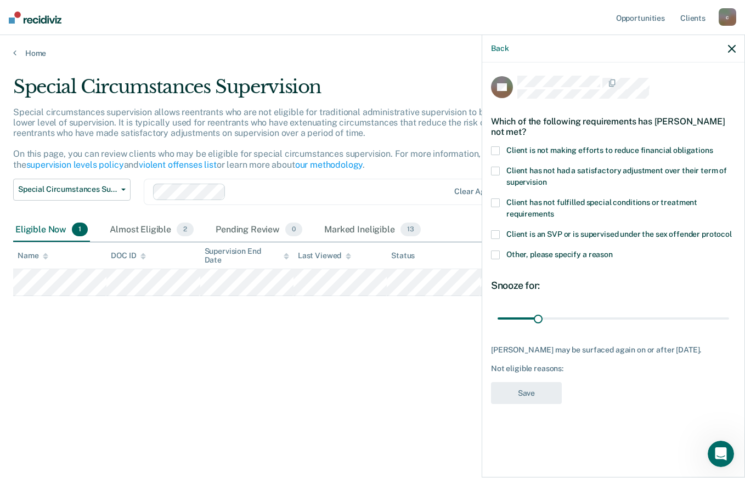
click at [496, 149] on span at bounding box center [495, 150] width 9 height 9
click at [713, 146] on input "Client is not making efforts to reduce financial obligations" at bounding box center [713, 146] width 0 height 0
click at [496, 201] on span at bounding box center [495, 202] width 9 height 9
click at [554, 210] on input "Client has not fulfilled special conditions or treatment requirements" at bounding box center [554, 210] width 0 height 0
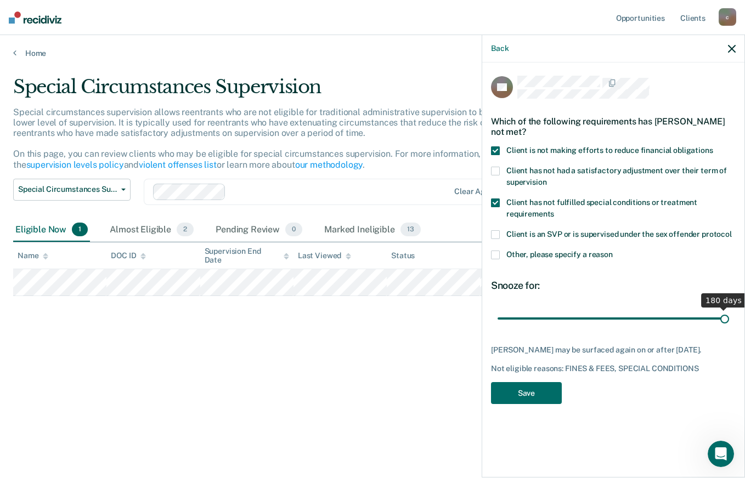
drag, startPoint x: 538, startPoint y: 317, endPoint x: 746, endPoint y: 324, distance: 207.9
type input "180"
click at [729, 324] on input "range" at bounding box center [612, 318] width 231 height 19
click at [531, 390] on button "Save" at bounding box center [526, 393] width 71 height 22
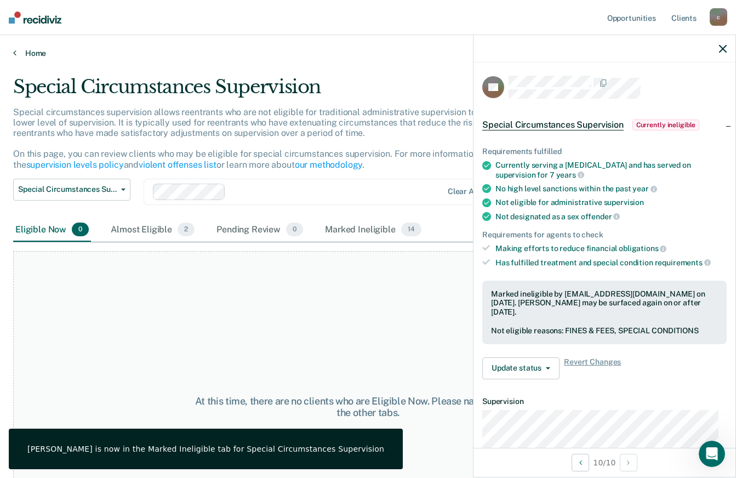
click at [39, 54] on link "Home" at bounding box center [368, 53] width 710 height 10
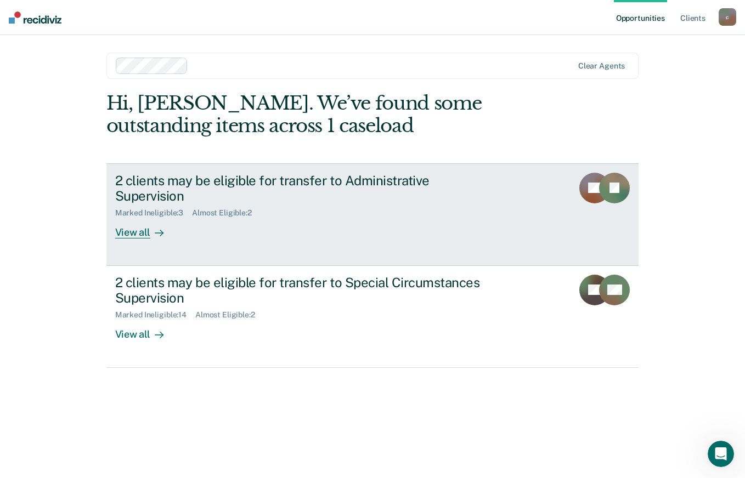
click at [143, 223] on link "2 clients may be eligible for transfer to Administrative Supervision Marked Ine…" at bounding box center [372, 214] width 532 height 103
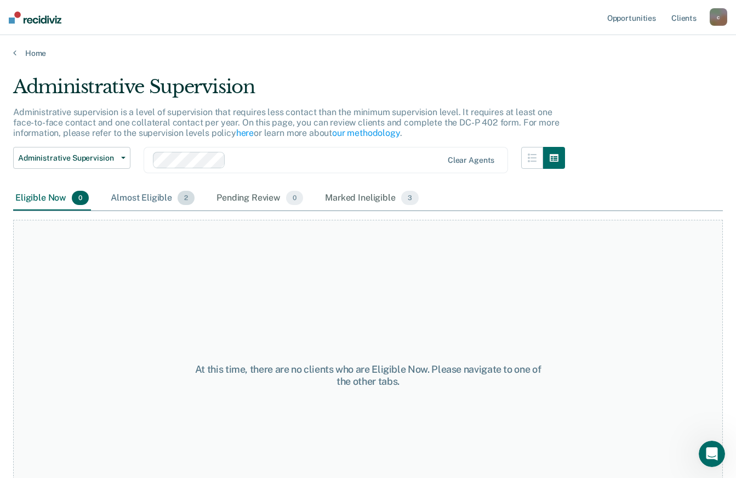
click at [143, 204] on div "Almost Eligible 2" at bounding box center [153, 198] width 88 height 24
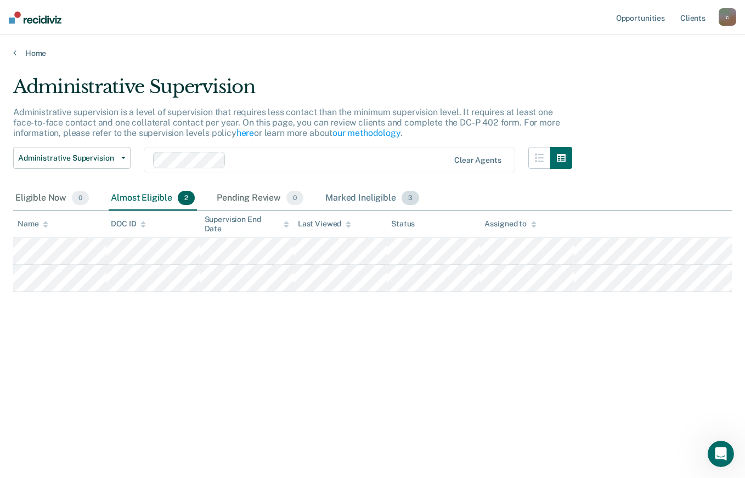
click at [348, 196] on div "Marked Ineligible 3" at bounding box center [372, 198] width 98 height 24
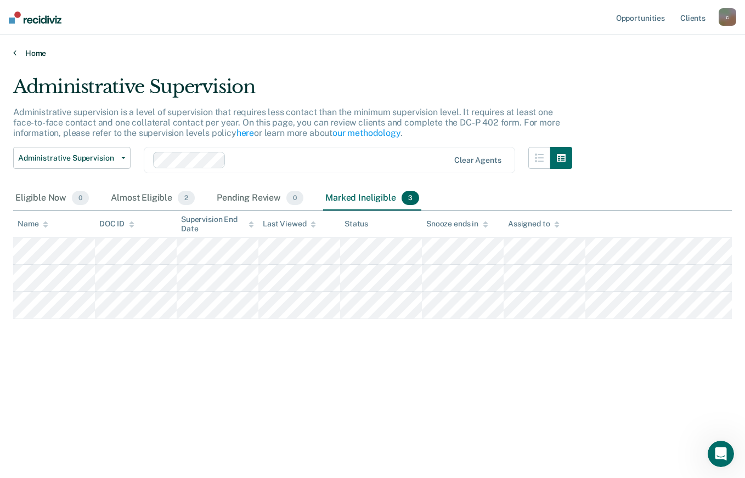
click at [31, 56] on link "Home" at bounding box center [372, 53] width 718 height 10
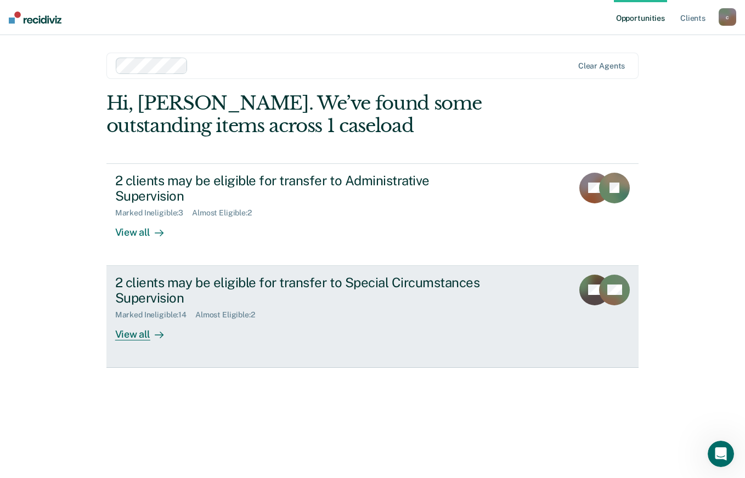
click at [139, 320] on div "View all" at bounding box center [145, 330] width 61 height 21
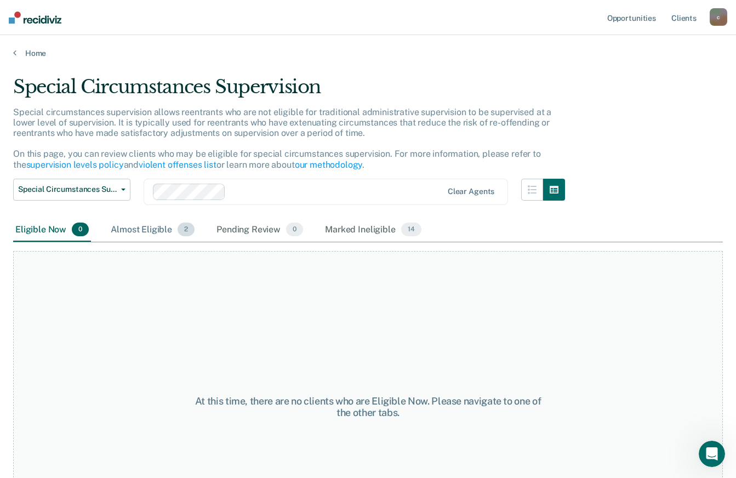
click at [156, 231] on div "Almost Eligible 2" at bounding box center [153, 230] width 88 height 24
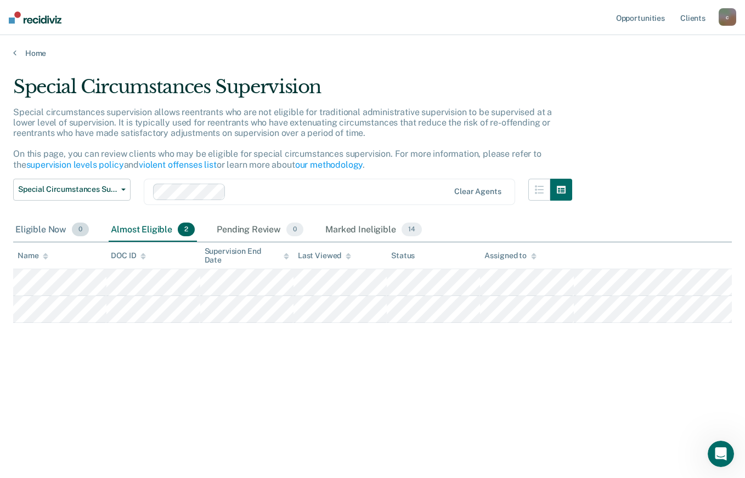
click at [32, 232] on div "Eligible Now 0" at bounding box center [52, 230] width 78 height 24
